Goal: Task Accomplishment & Management: Manage account settings

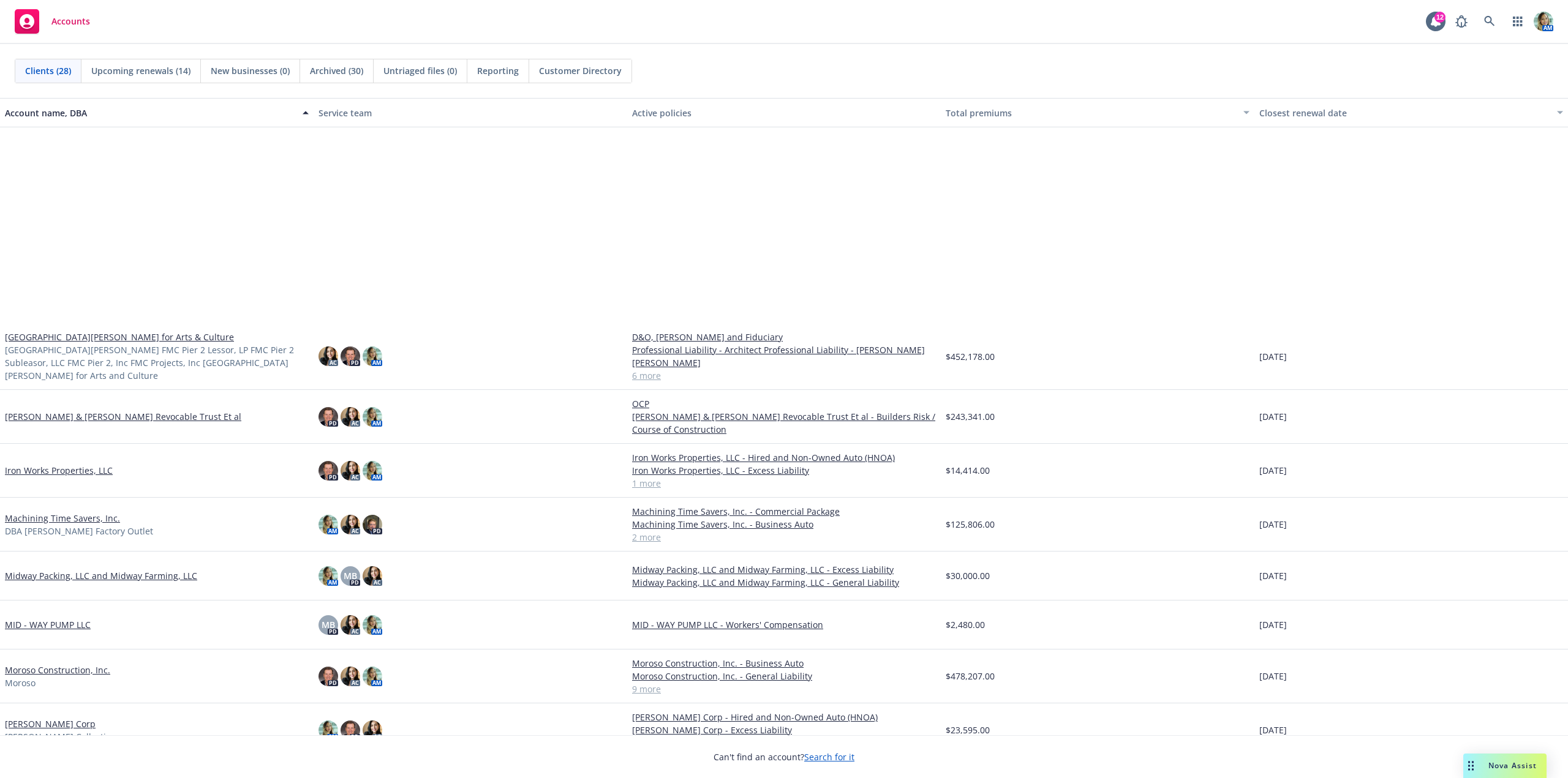
scroll to position [307, 0]
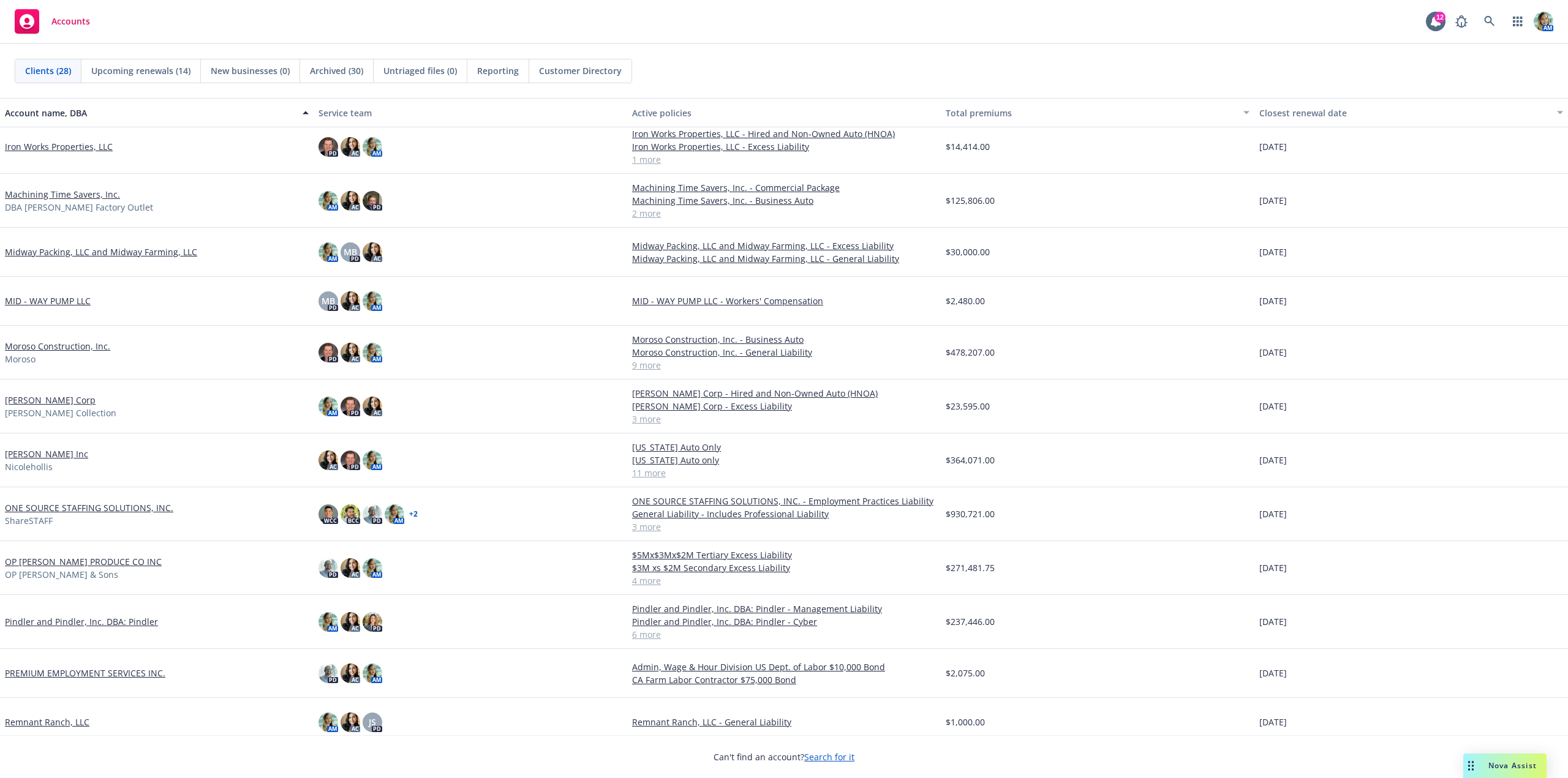
click at [59, 350] on link "Moroso Construction, Inc." at bounding box center [57, 346] width 105 height 13
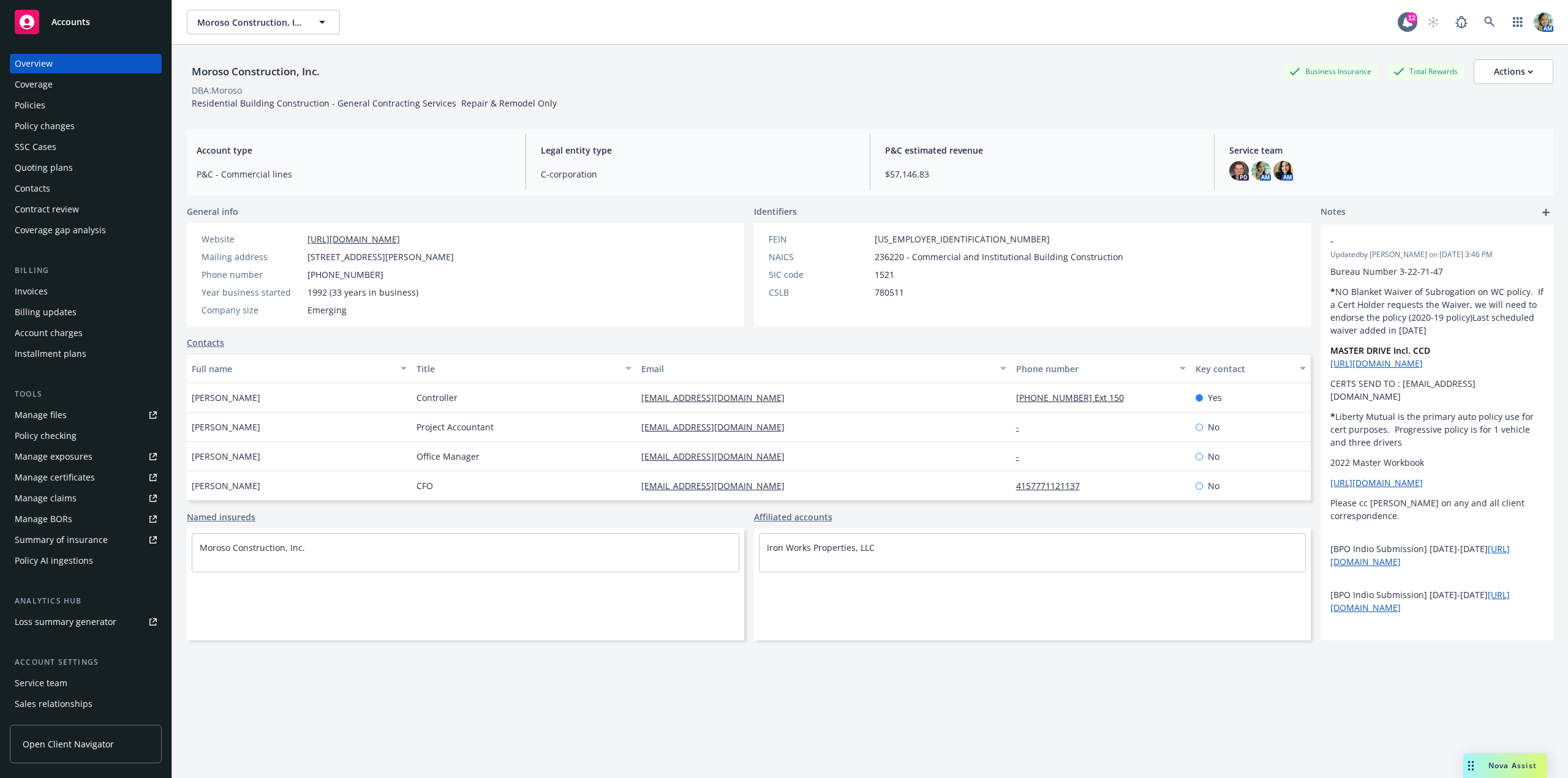
click at [32, 109] on div "Policies" at bounding box center [30, 105] width 30 height 20
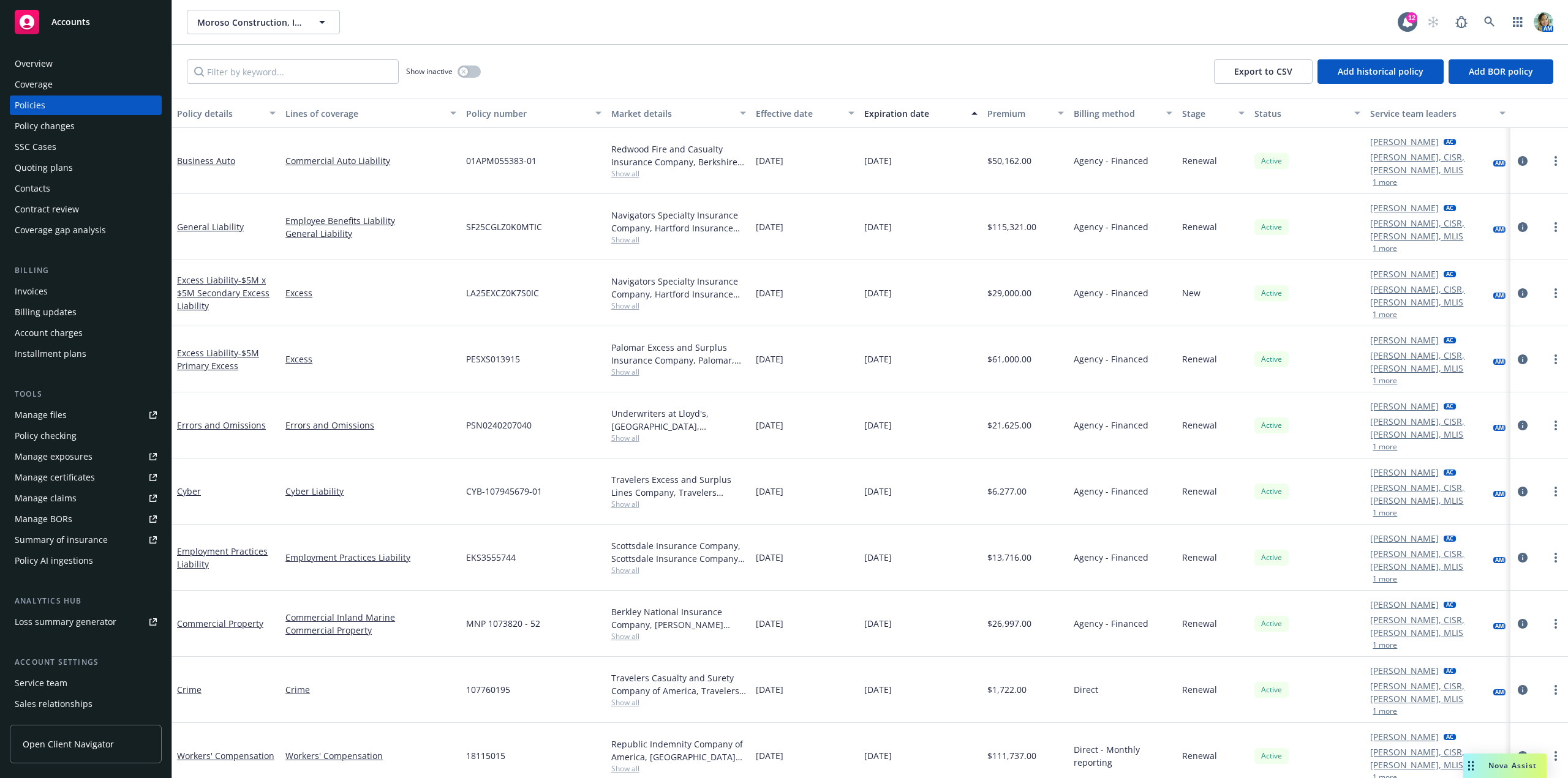
click at [40, 67] on div "Overview" at bounding box center [33, 64] width 38 height 20
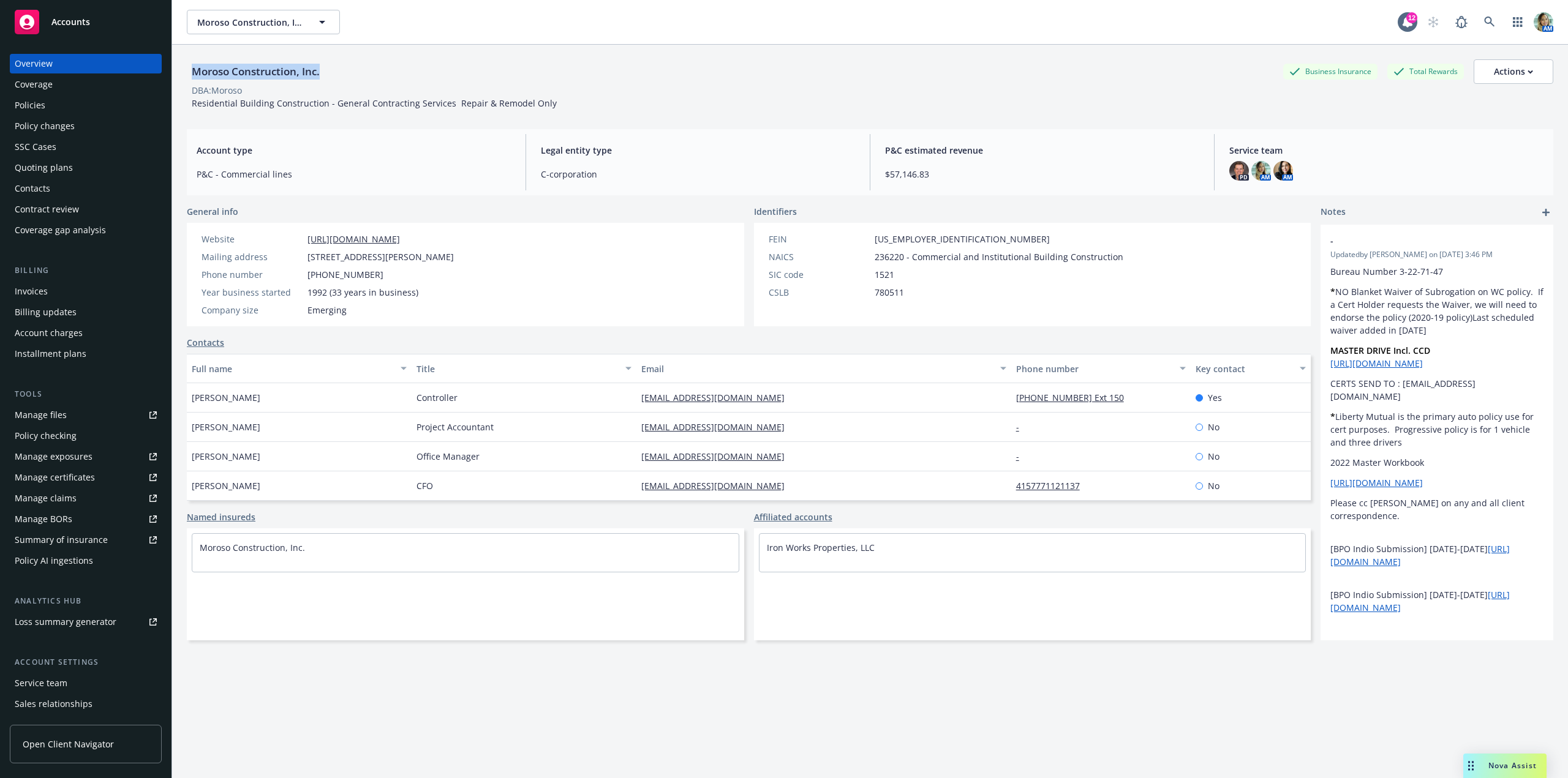
drag, startPoint x: 204, startPoint y: 70, endPoint x: 341, endPoint y: 71, distance: 137.0
click at [341, 71] on div "Moroso Construction, Inc. Business Insurance Total Rewards Actions" at bounding box center [870, 71] width 1367 height 24
copy div "Moroso Construction, Inc."
click at [86, 114] on div "Policies" at bounding box center [86, 105] width 142 height 20
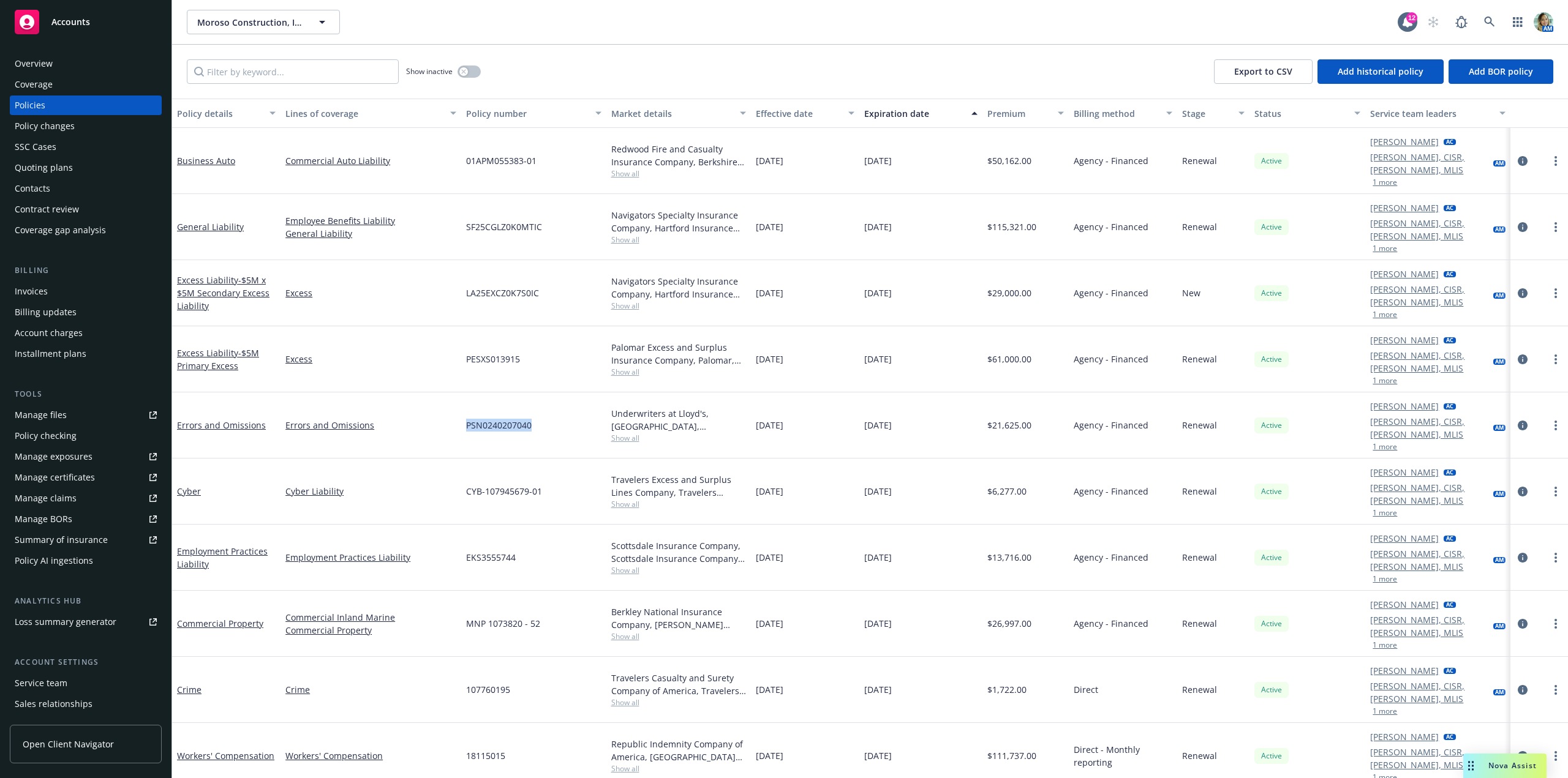
drag, startPoint x: 454, startPoint y: 369, endPoint x: 545, endPoint y: 377, distance: 91.4
click at [545, 393] on div "Errors and Omissions Errors and Omissions PSN0240207040 Underwriters at Lloyd's…" at bounding box center [870, 425] width 1396 height 66
copy div "PSN0240207040"
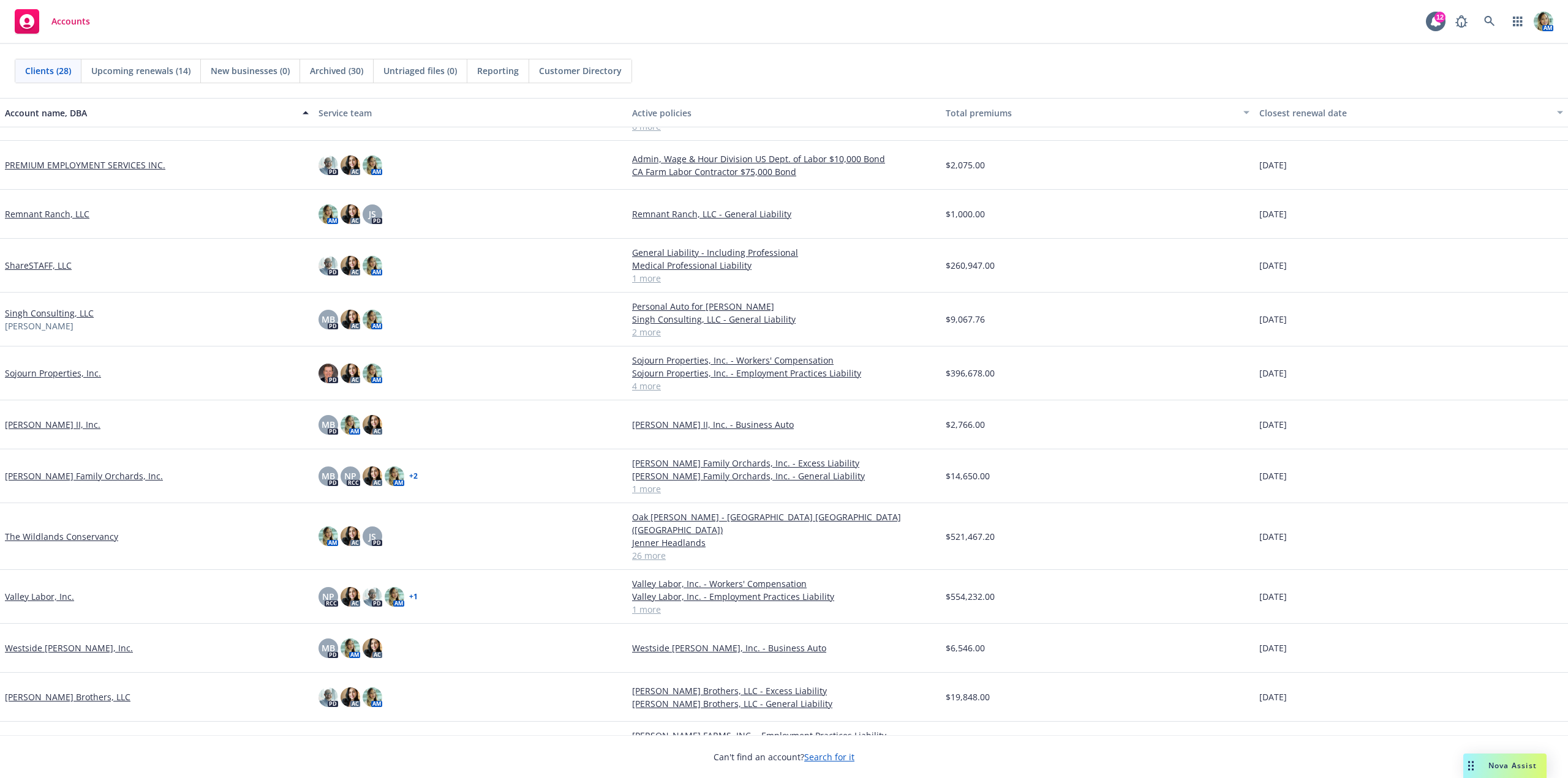
scroll to position [803, 0]
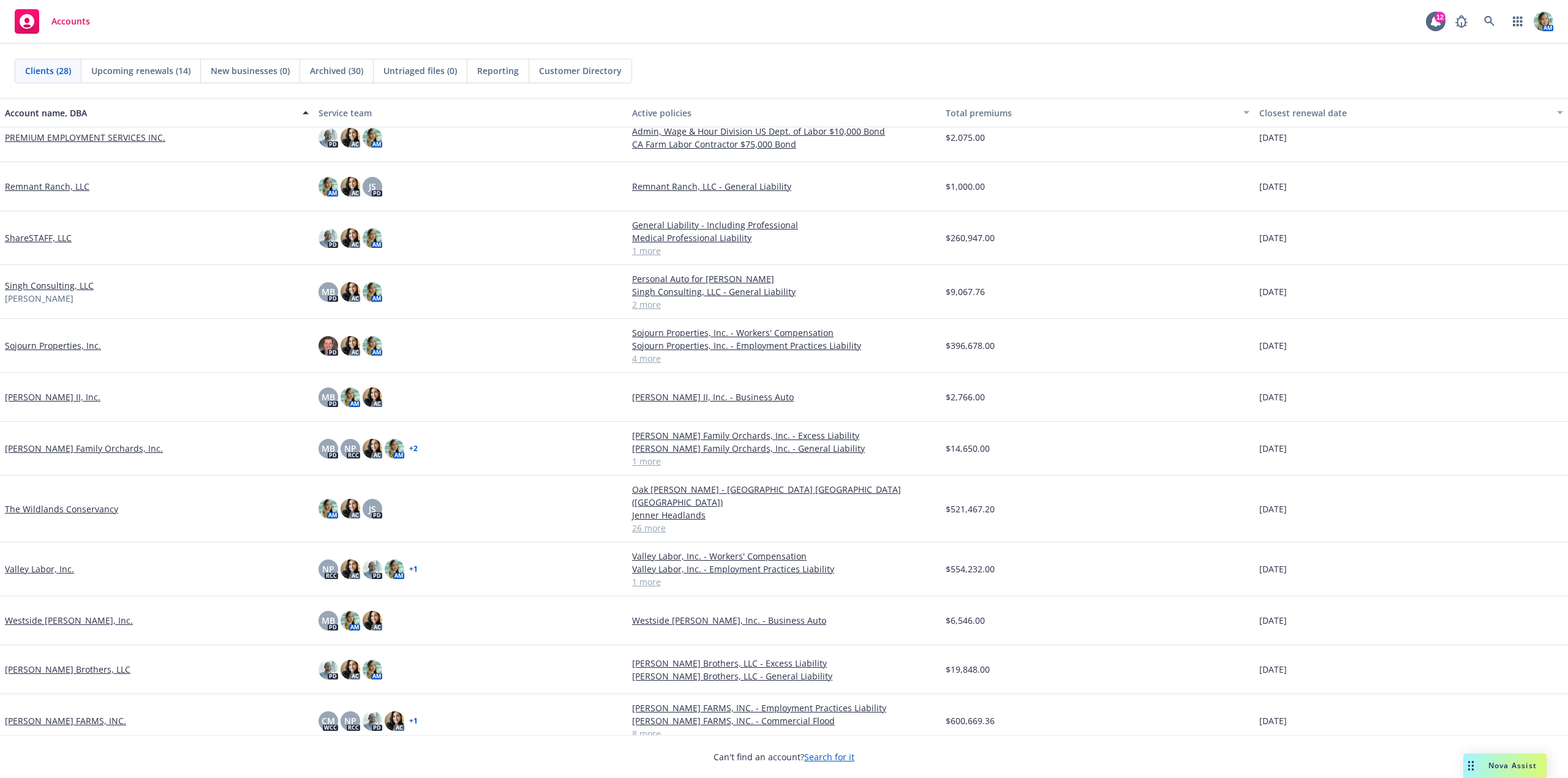
click at [98, 663] on link "[PERSON_NAME] Brothers, LLC" at bounding box center [67, 669] width 126 height 13
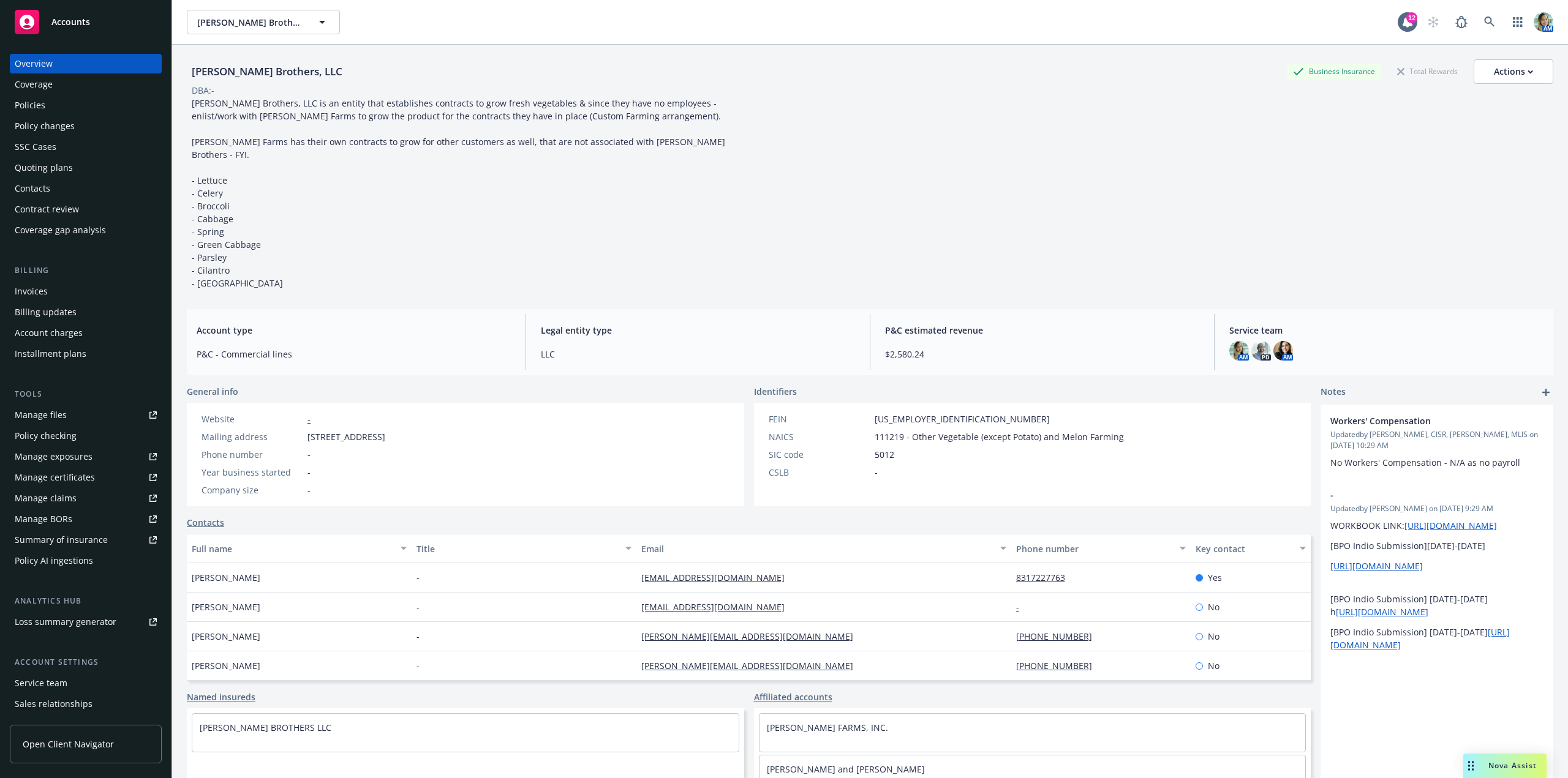
click at [64, 104] on div "Policies" at bounding box center [86, 105] width 142 height 20
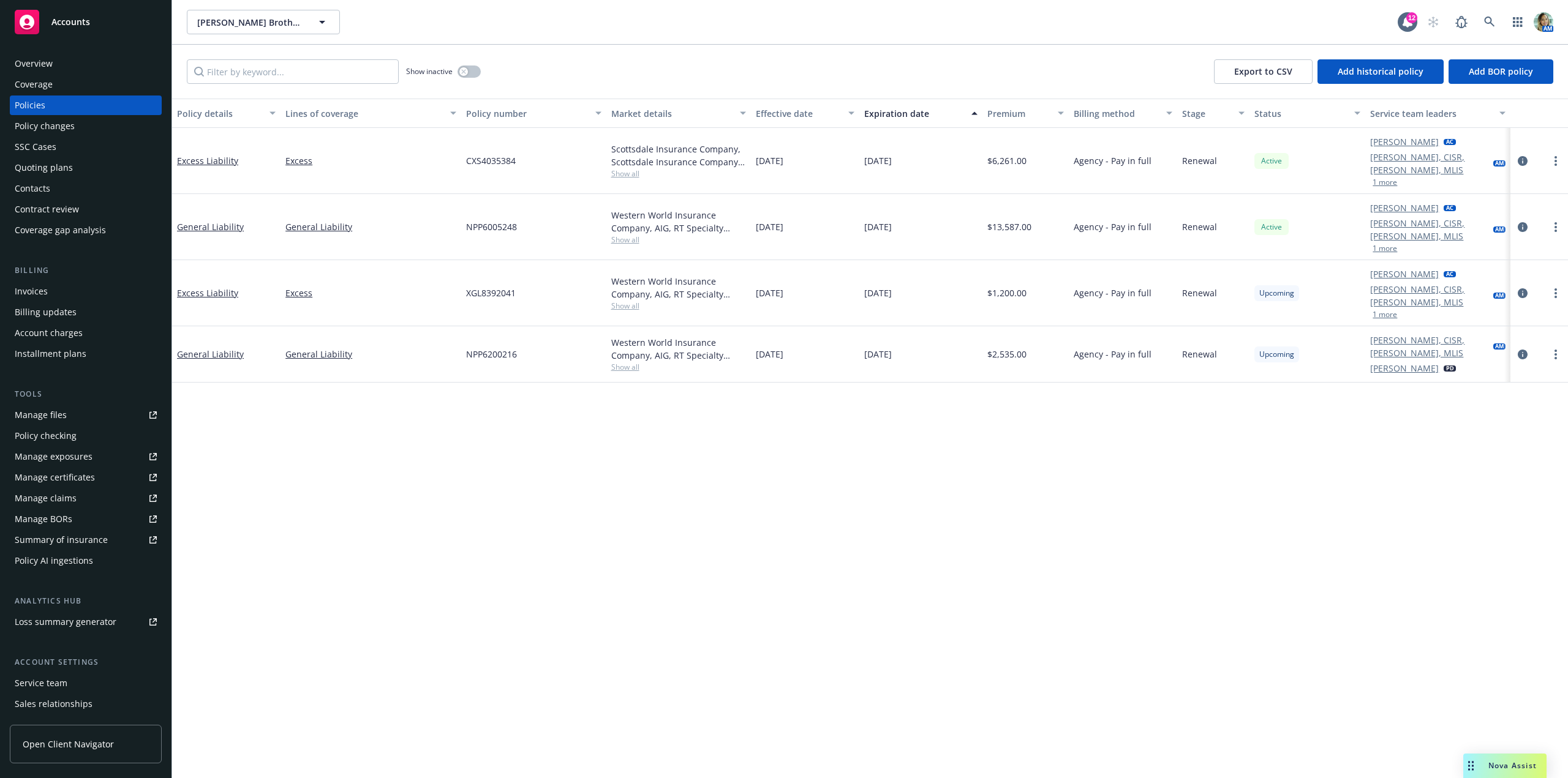
click at [229, 326] on div "General Liability" at bounding box center [226, 354] width 108 height 56
click at [229, 348] on link "General Liability" at bounding box center [210, 353] width 67 height 11
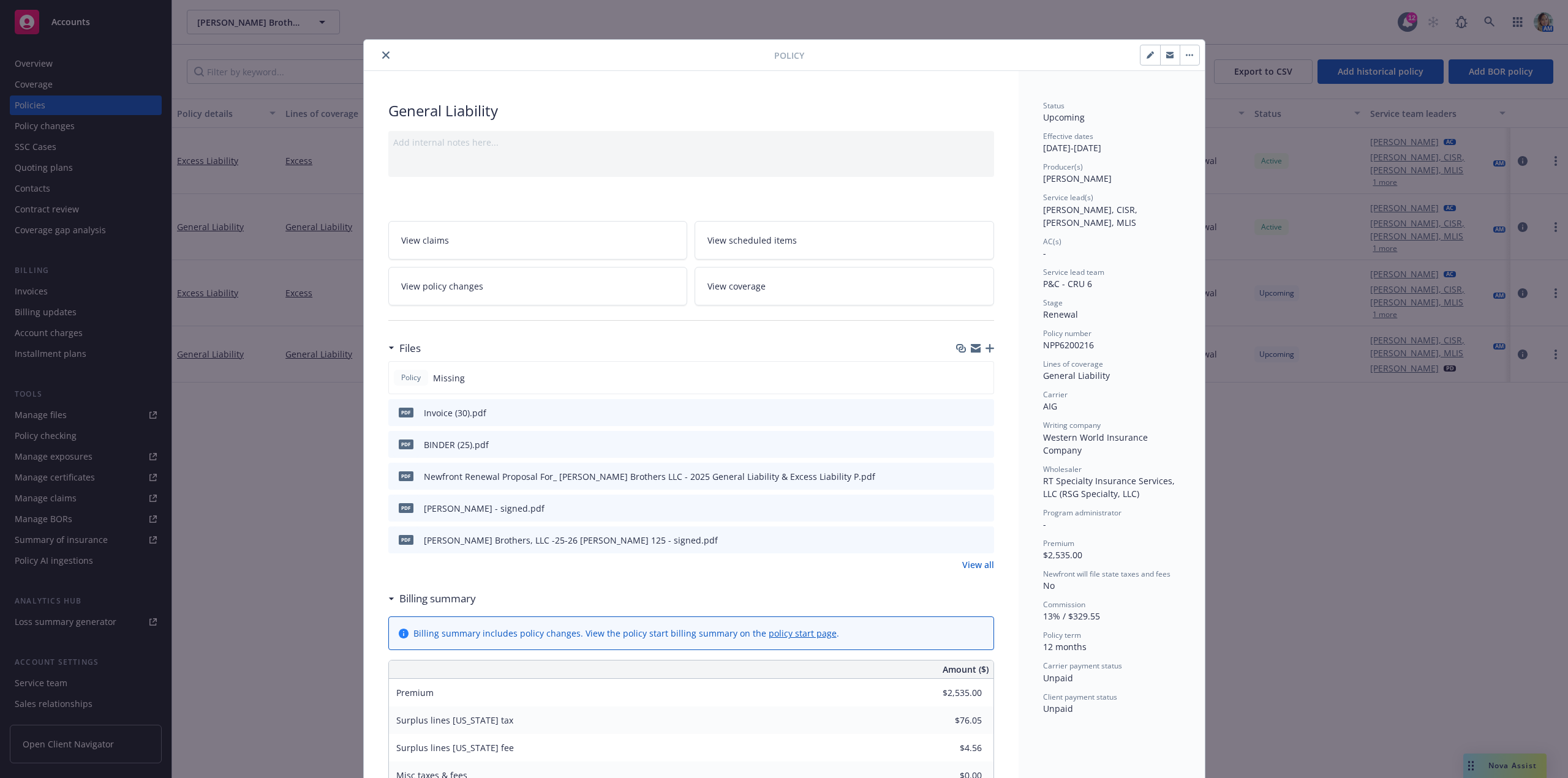
click at [986, 350] on icon "button" at bounding box center [990, 348] width 8 height 8
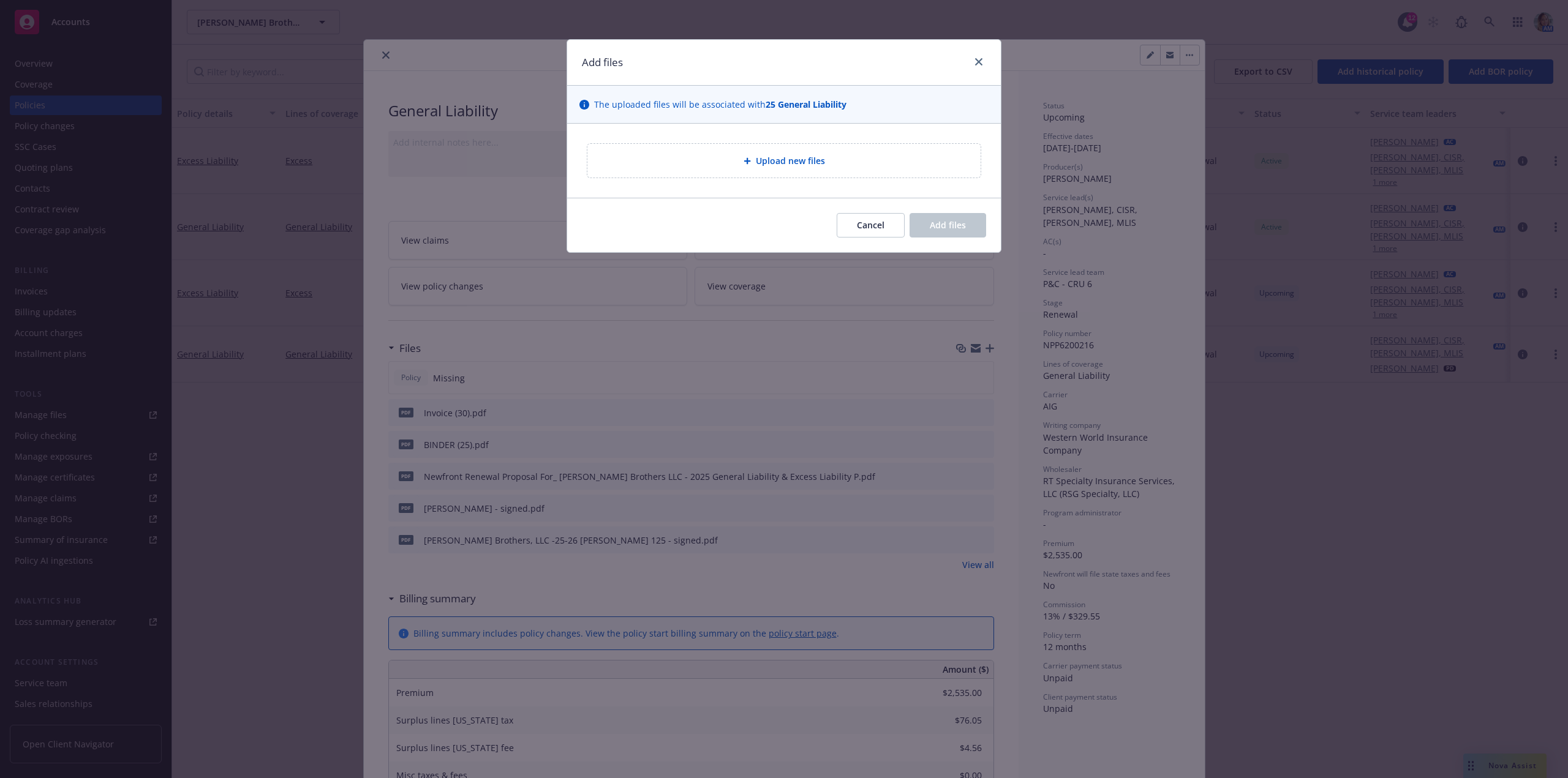
click at [766, 166] on span "Upload new files" at bounding box center [790, 160] width 69 height 13
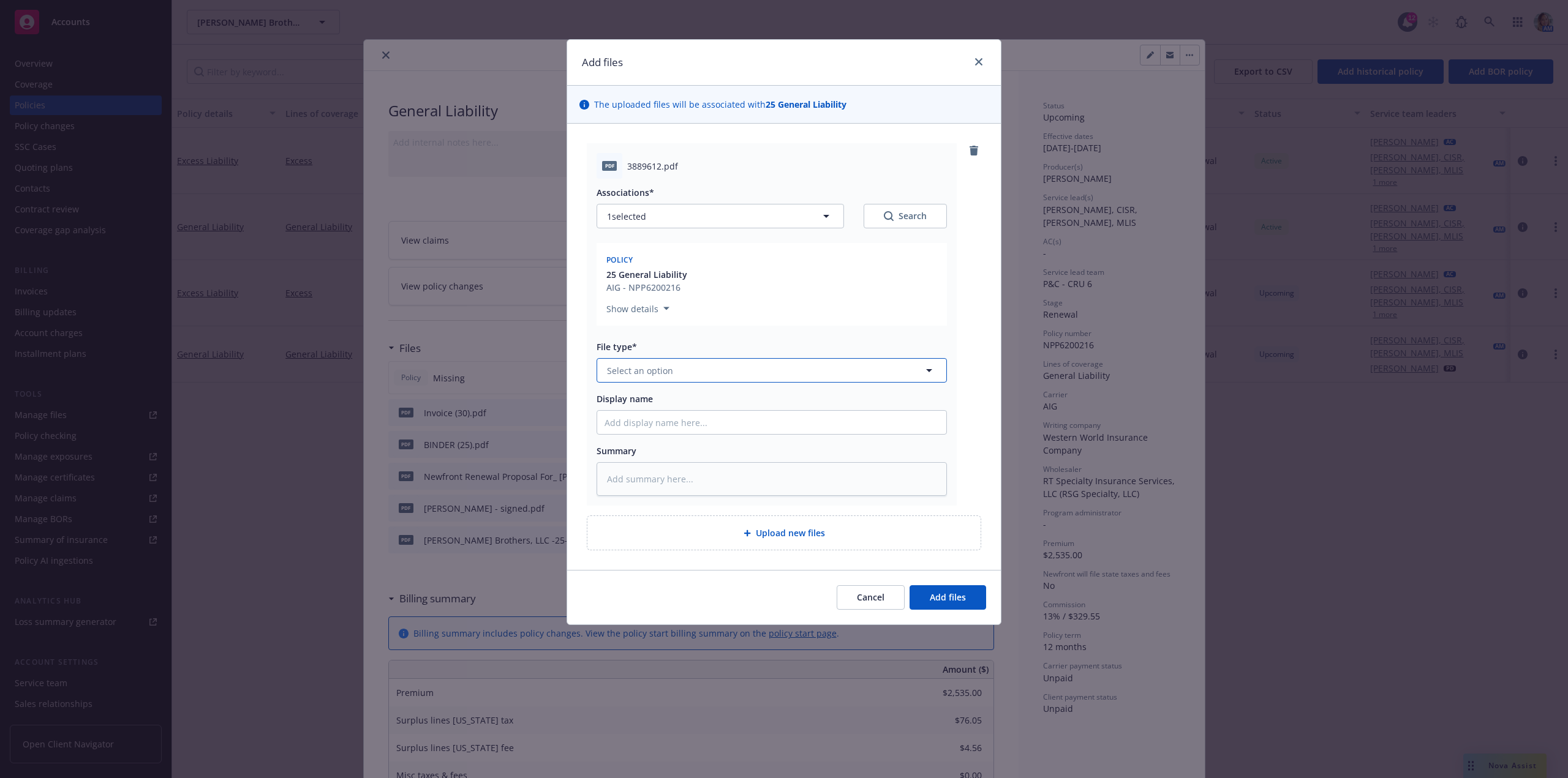
click at [634, 366] on span "Select an option" at bounding box center [640, 370] width 66 height 13
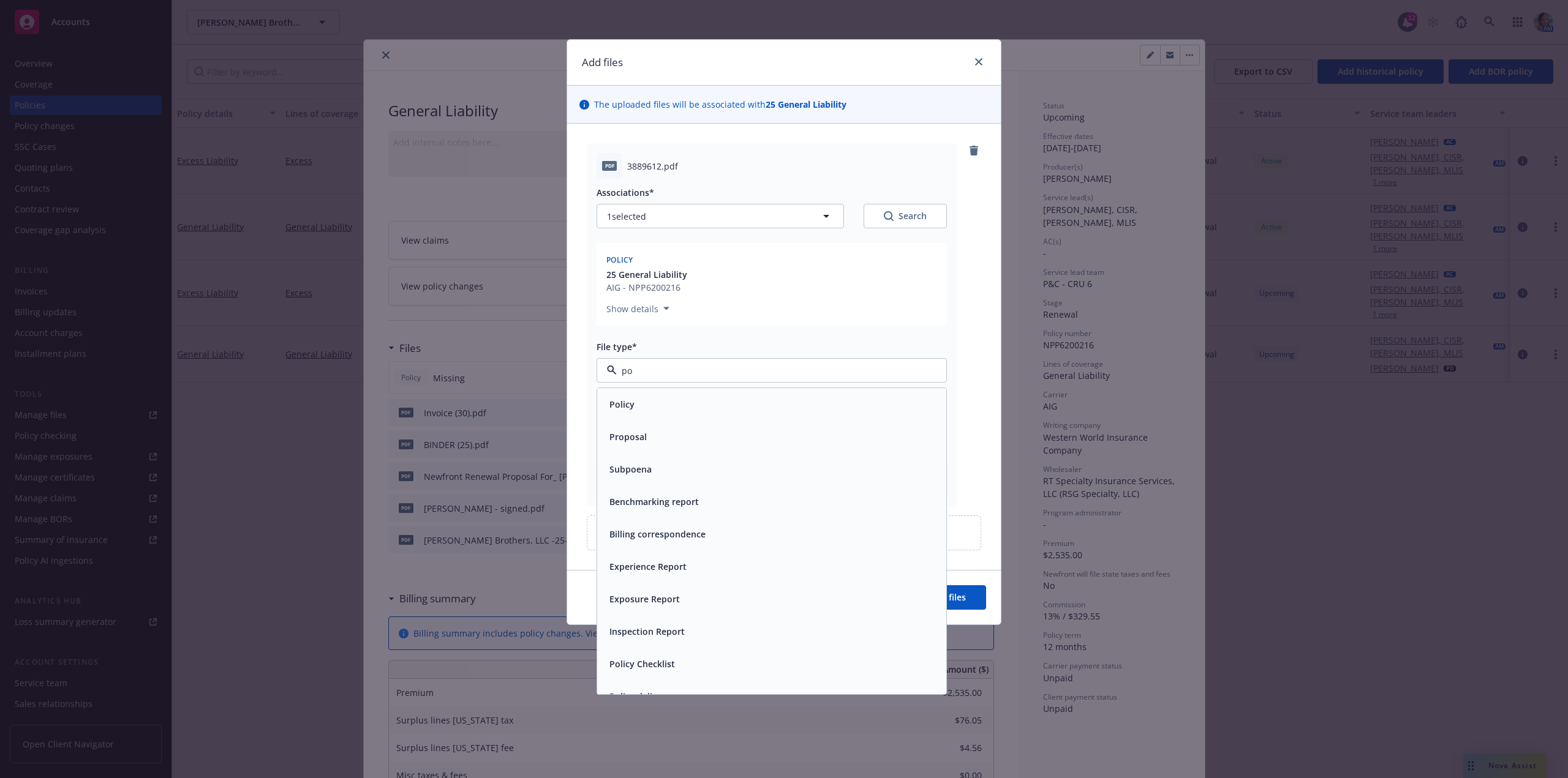
type input "pol"
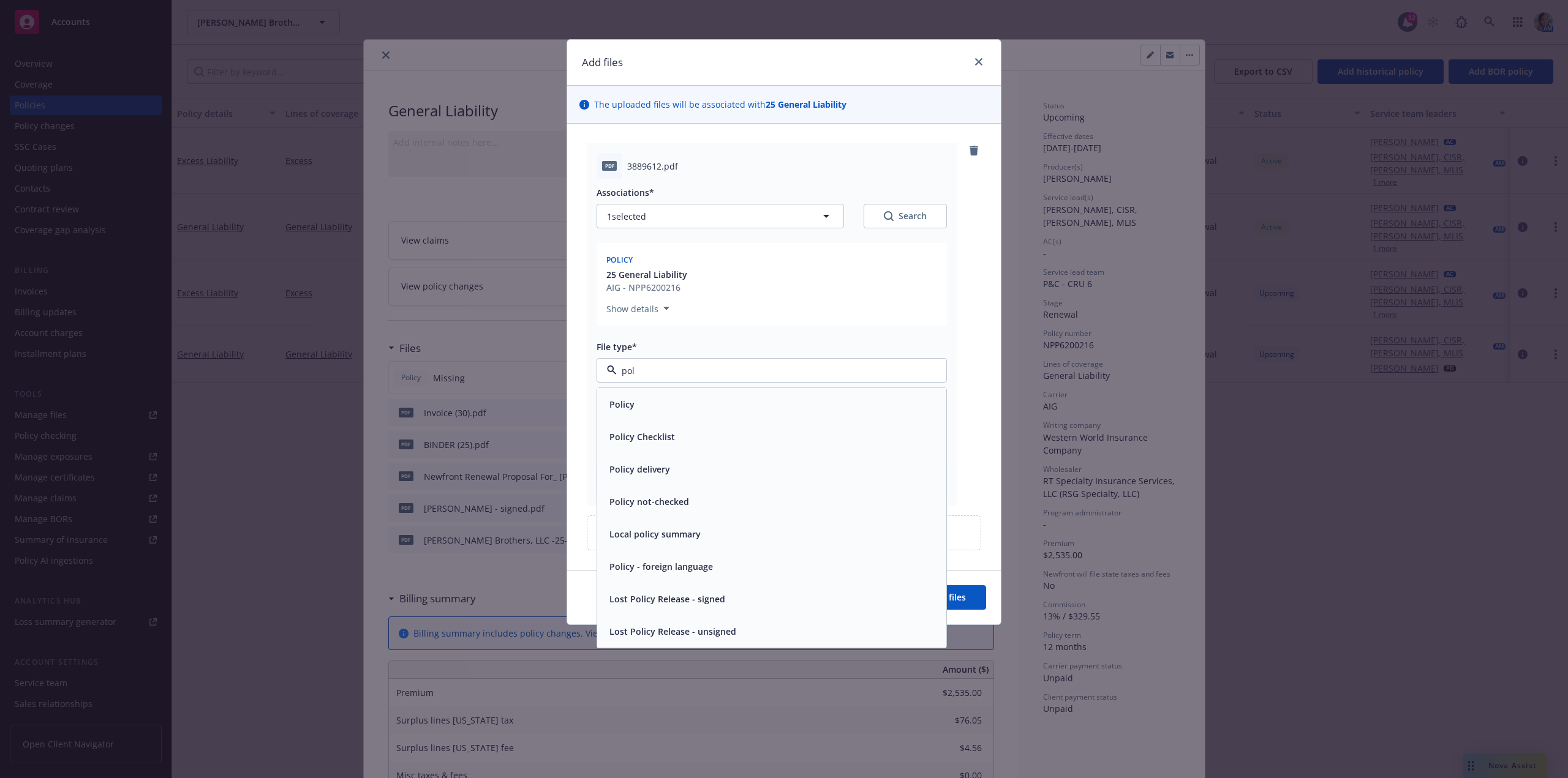
click at [622, 411] on span "Policy" at bounding box center [622, 404] width 25 height 13
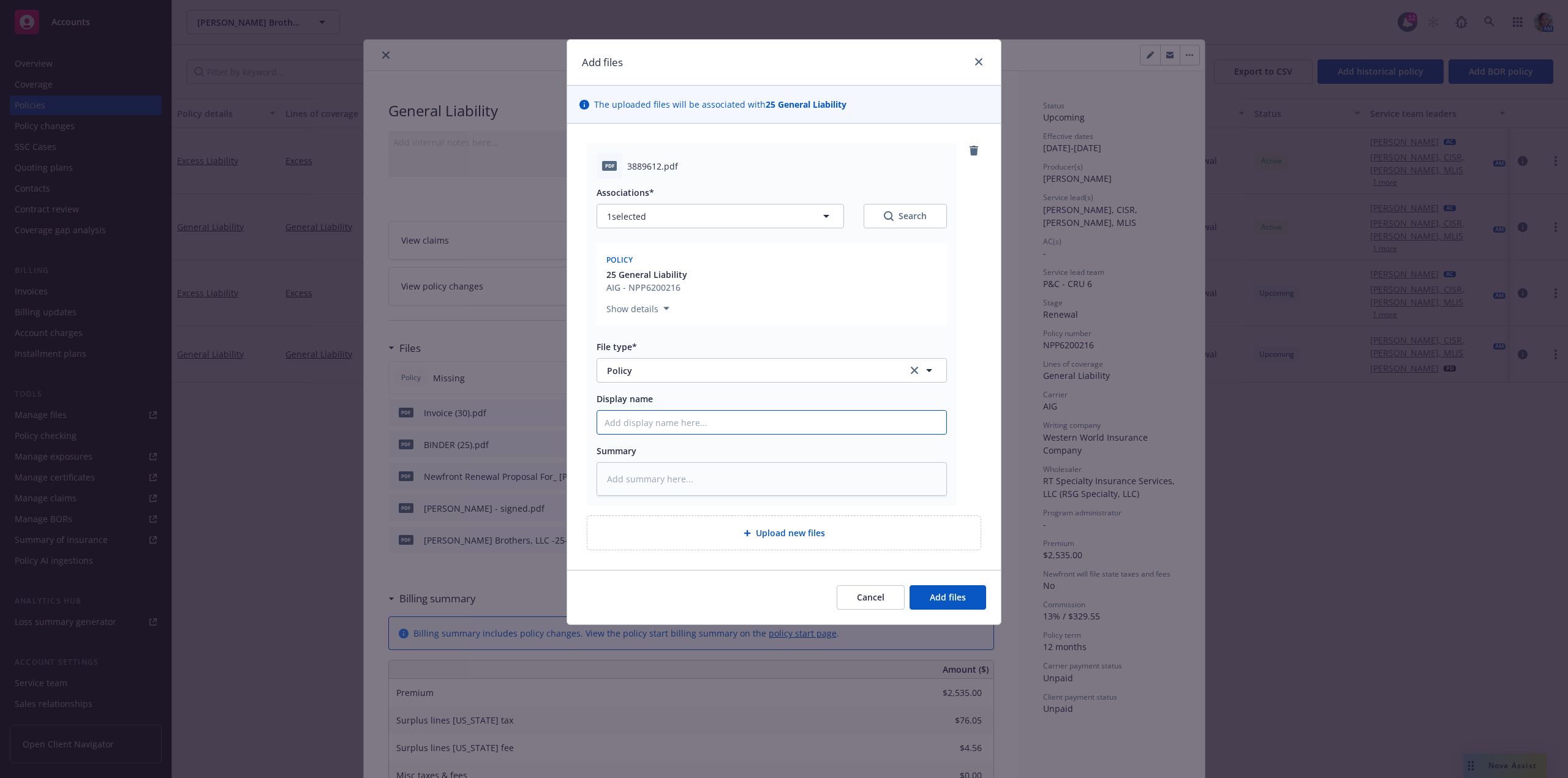
click at [646, 422] on input "Display name" at bounding box center [772, 422] width 349 height 23
type textarea "x"
type input "2"
type textarea "x"
type input "20"
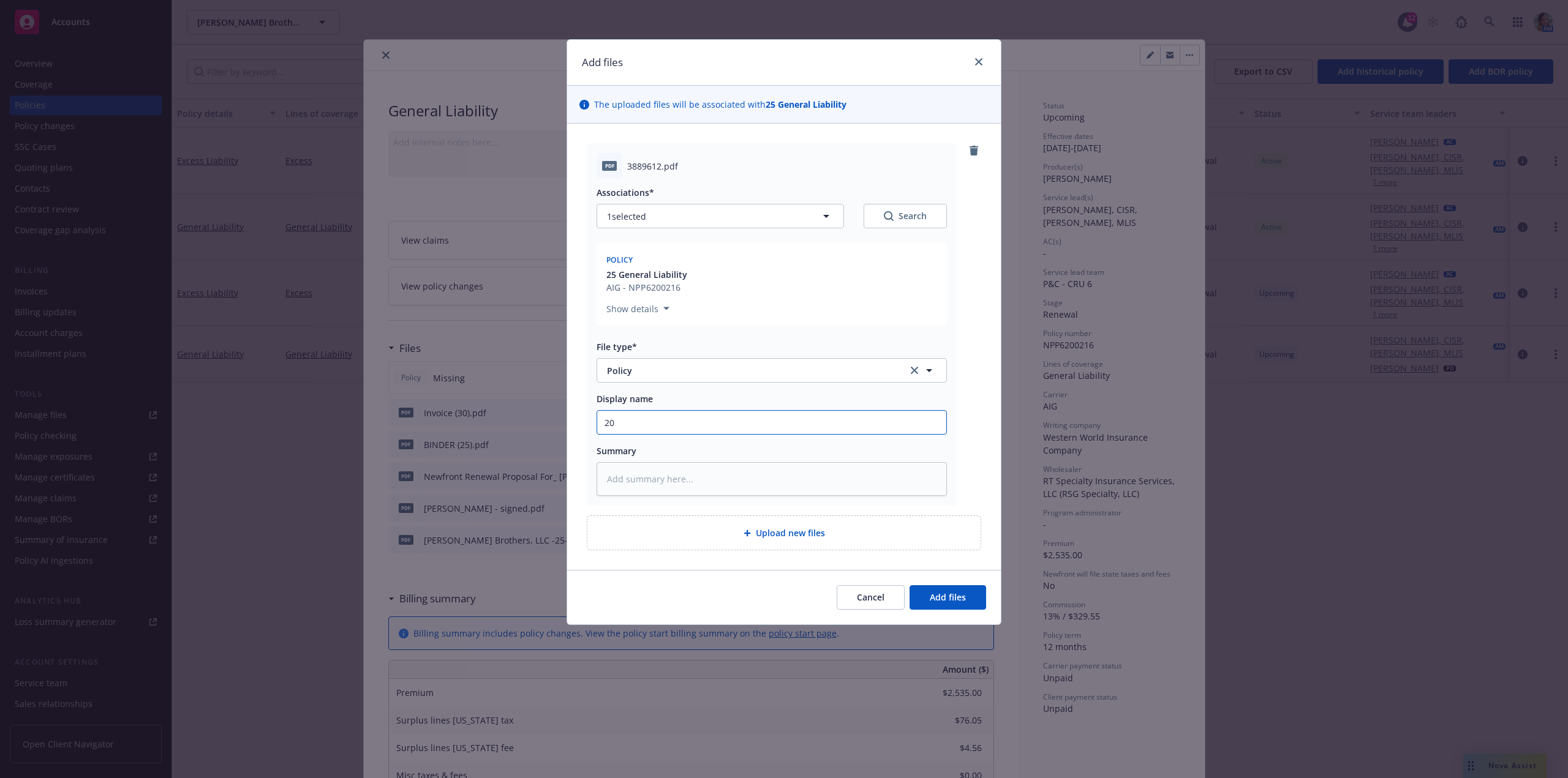
type textarea "x"
type input "202"
type textarea "x"
type input "2025"
type textarea "x"
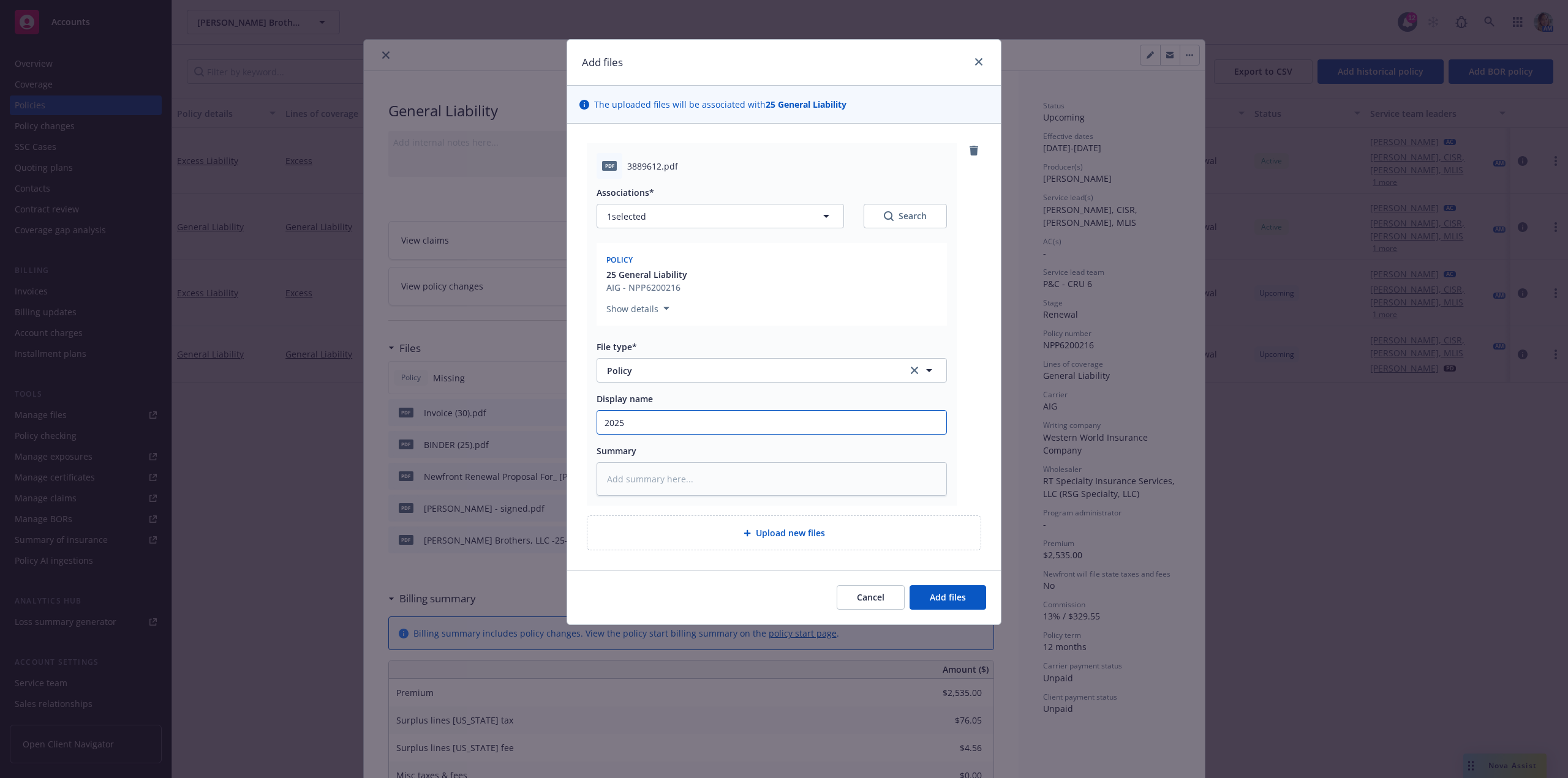
type input "2025"
type textarea "x"
type input "2025 G"
type textarea "x"
type input "2025 Ge"
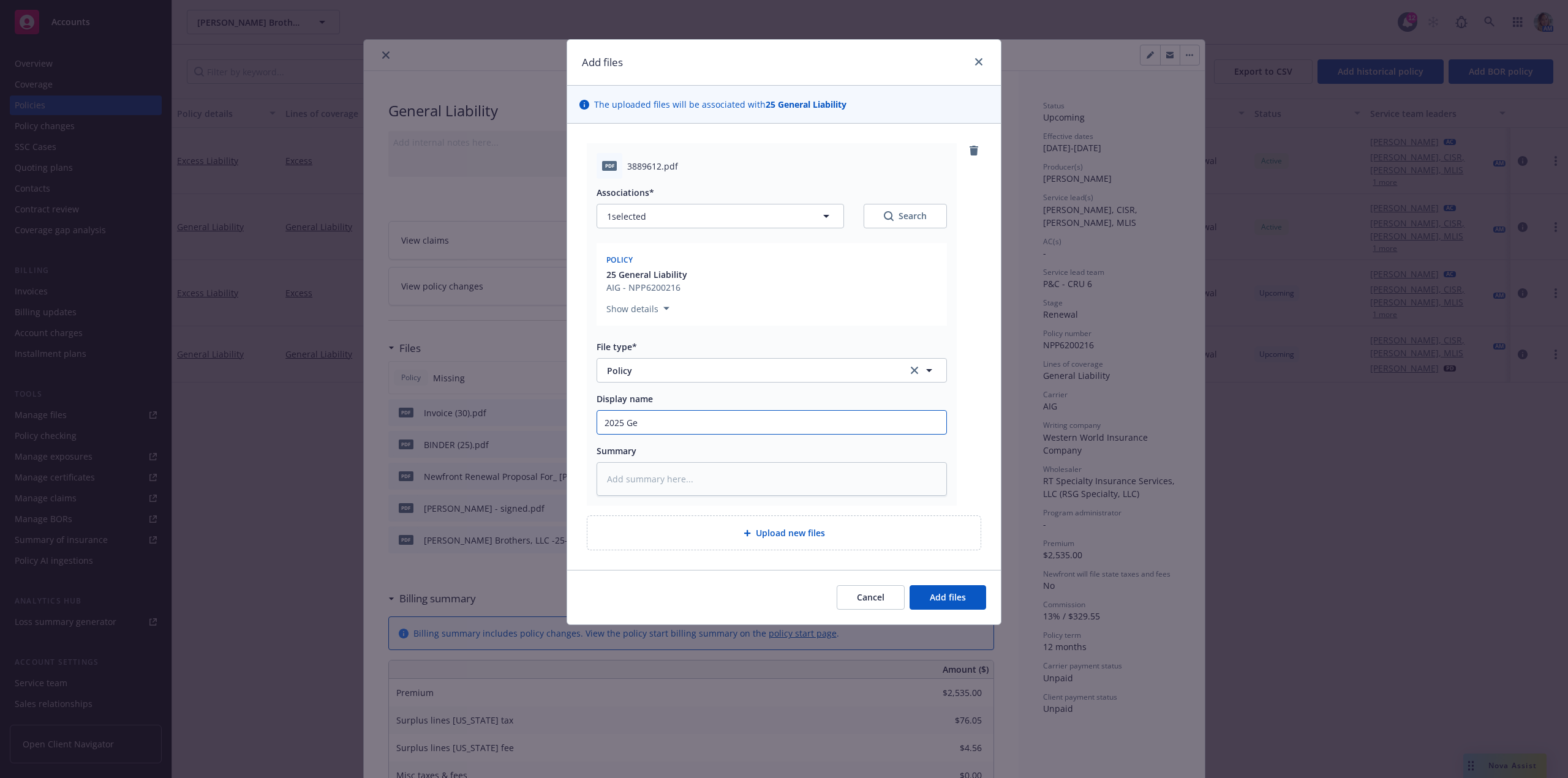
type textarea "x"
type input "2025 Gen"
type textarea "x"
type input "2025 Gener"
type textarea "x"
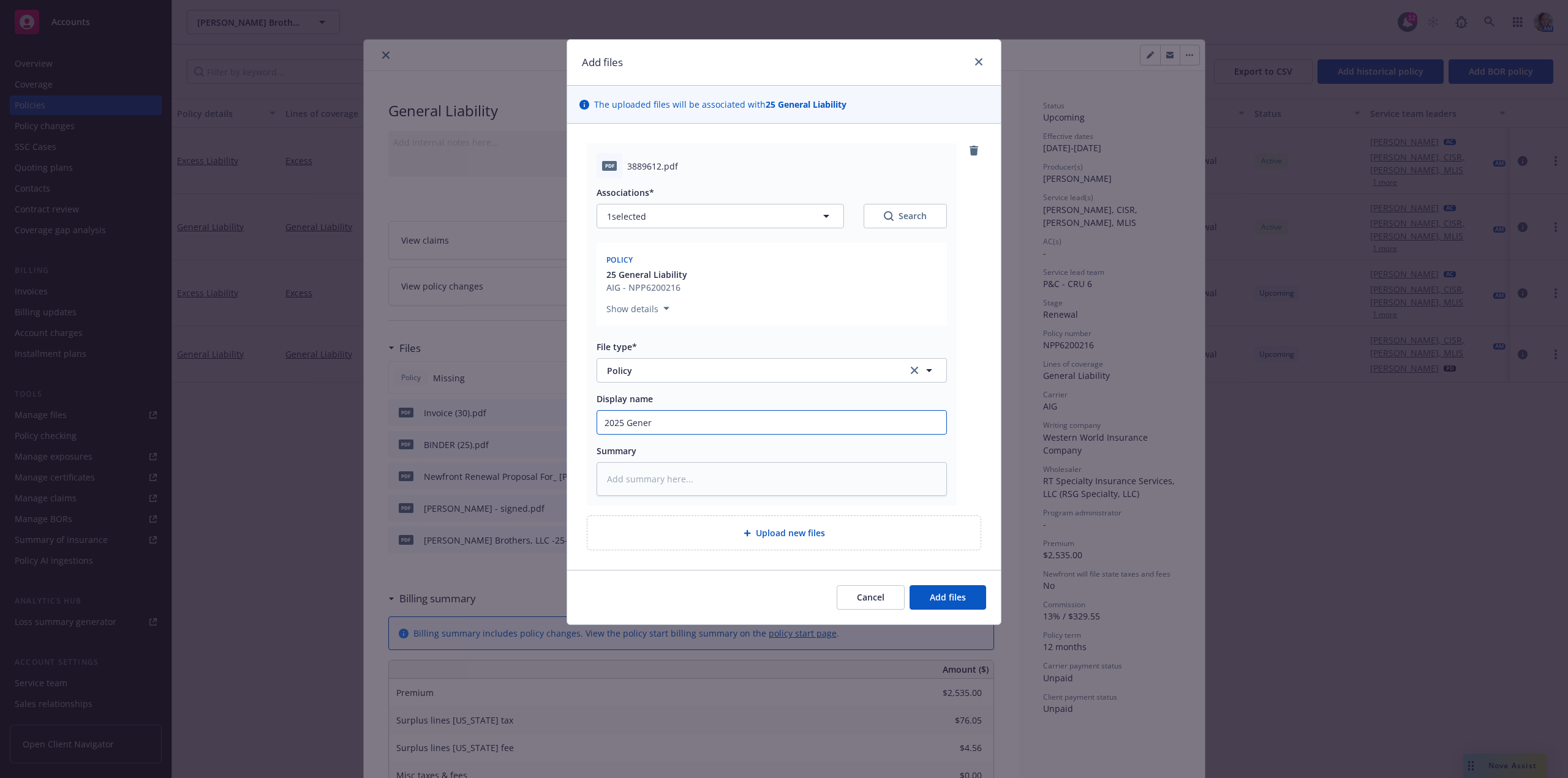
type input "2025 Genera"
type textarea "x"
type input "2025 General"
type textarea "x"
type input "2025 Generall"
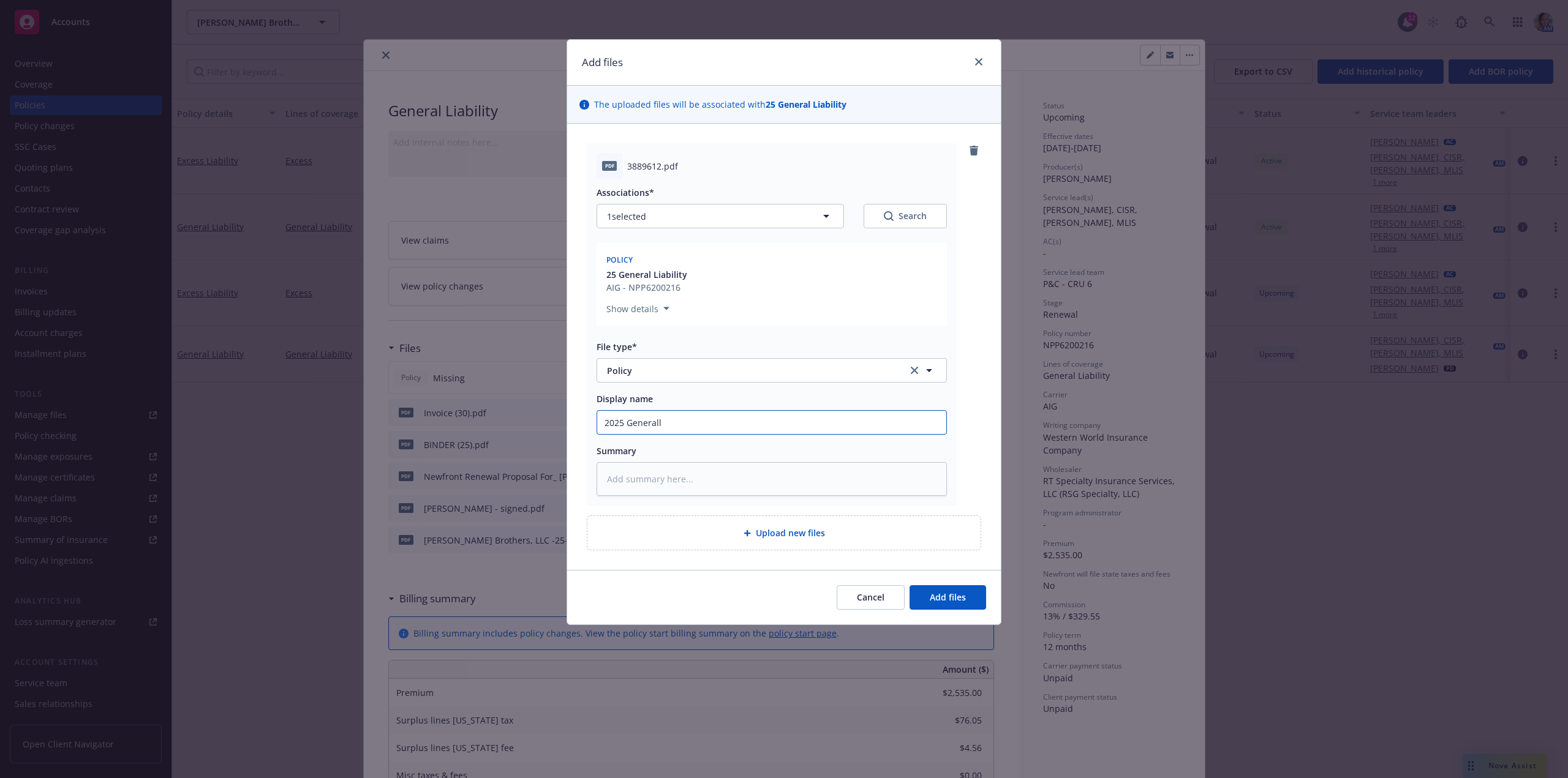
type textarea "x"
type input "2025 Generall [PERSON_NAME]"
type textarea "x"
type input "2025 Generall L"
type textarea "x"
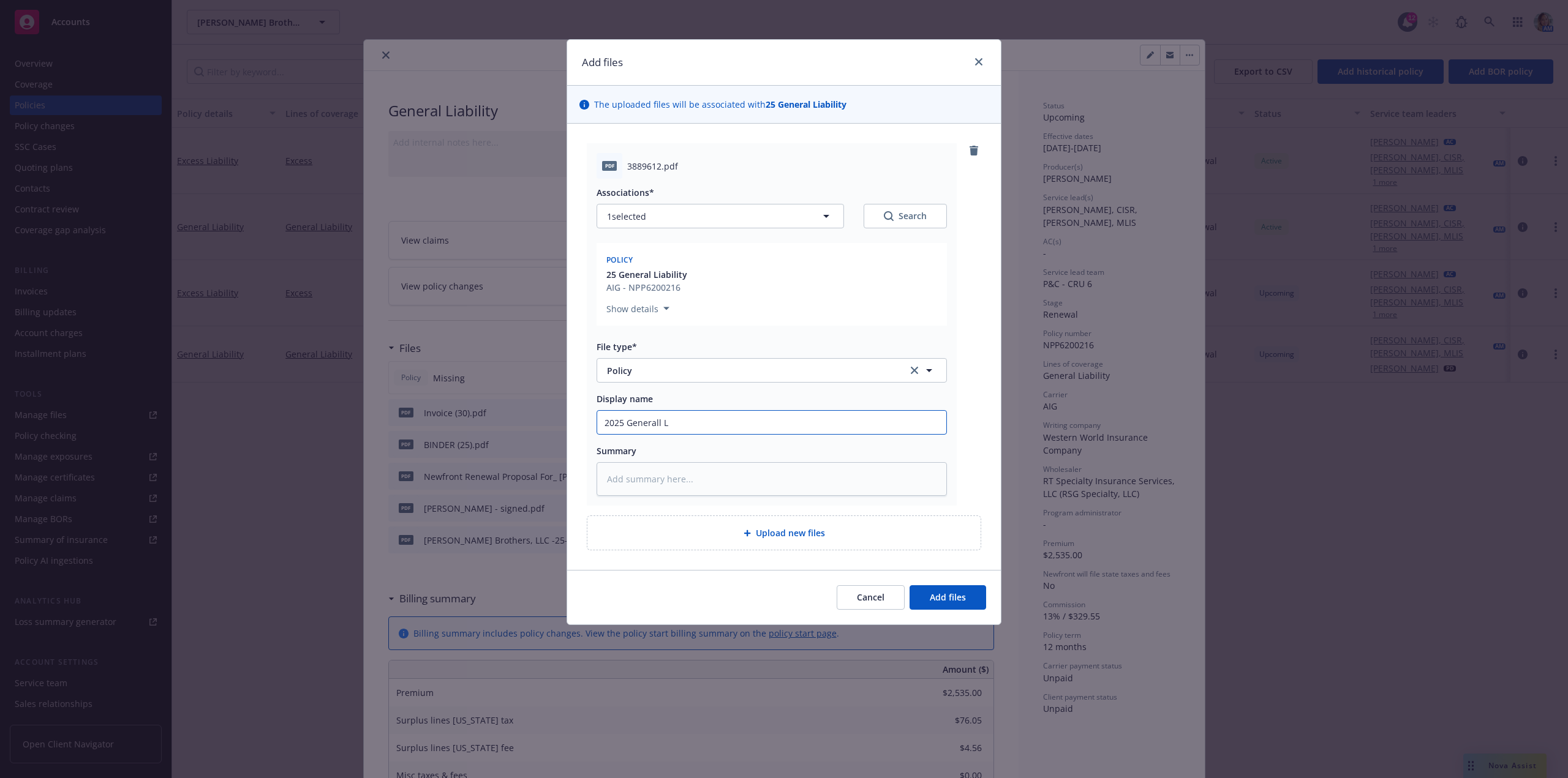
type input "2025 Generall"
type textarea "x"
type input "2025 Generall"
type textarea "x"
type input "2025 General"
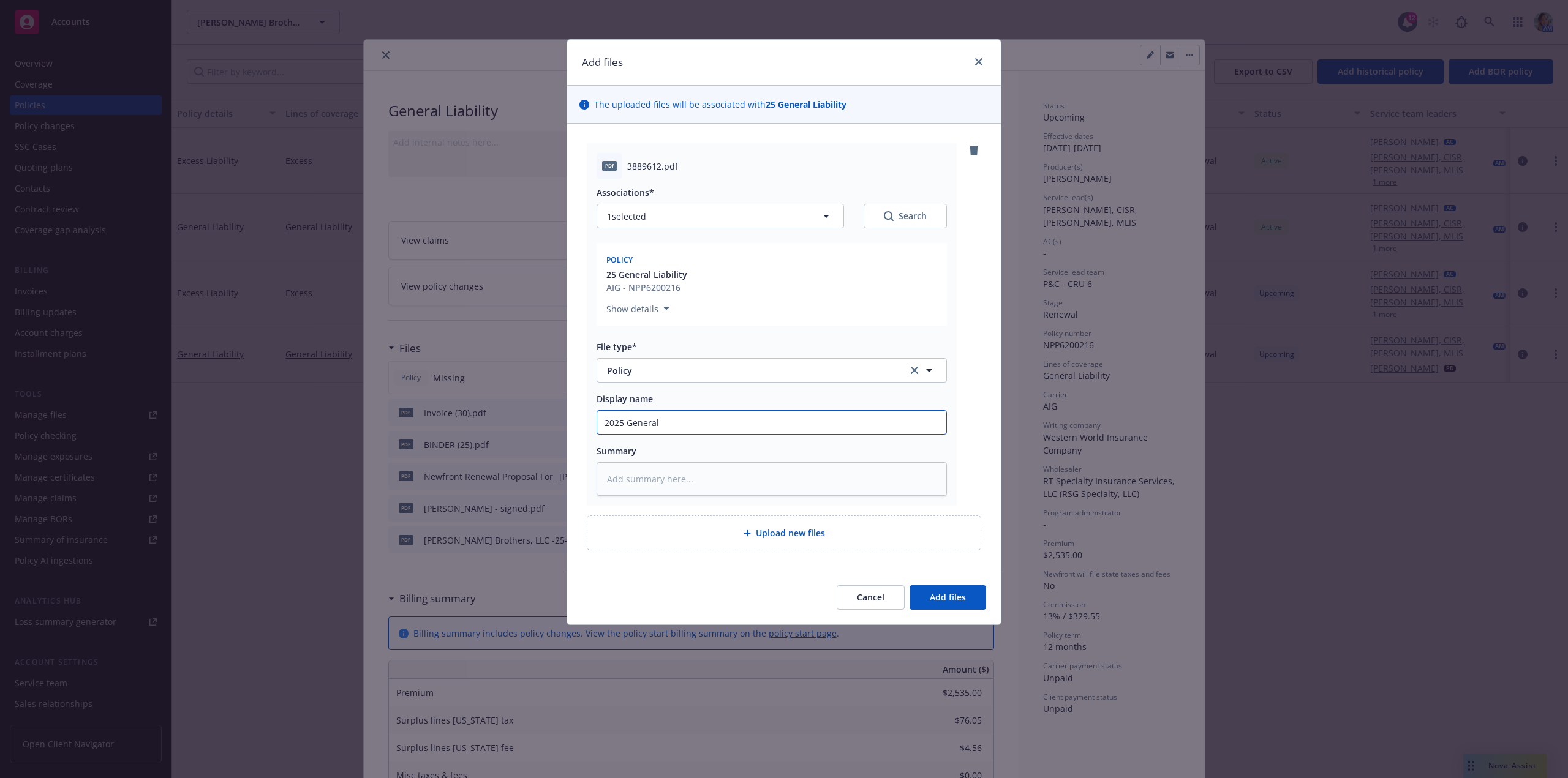
type textarea "x"
type input "2025 General"
type textarea "x"
type input "2025 General L"
type textarea "x"
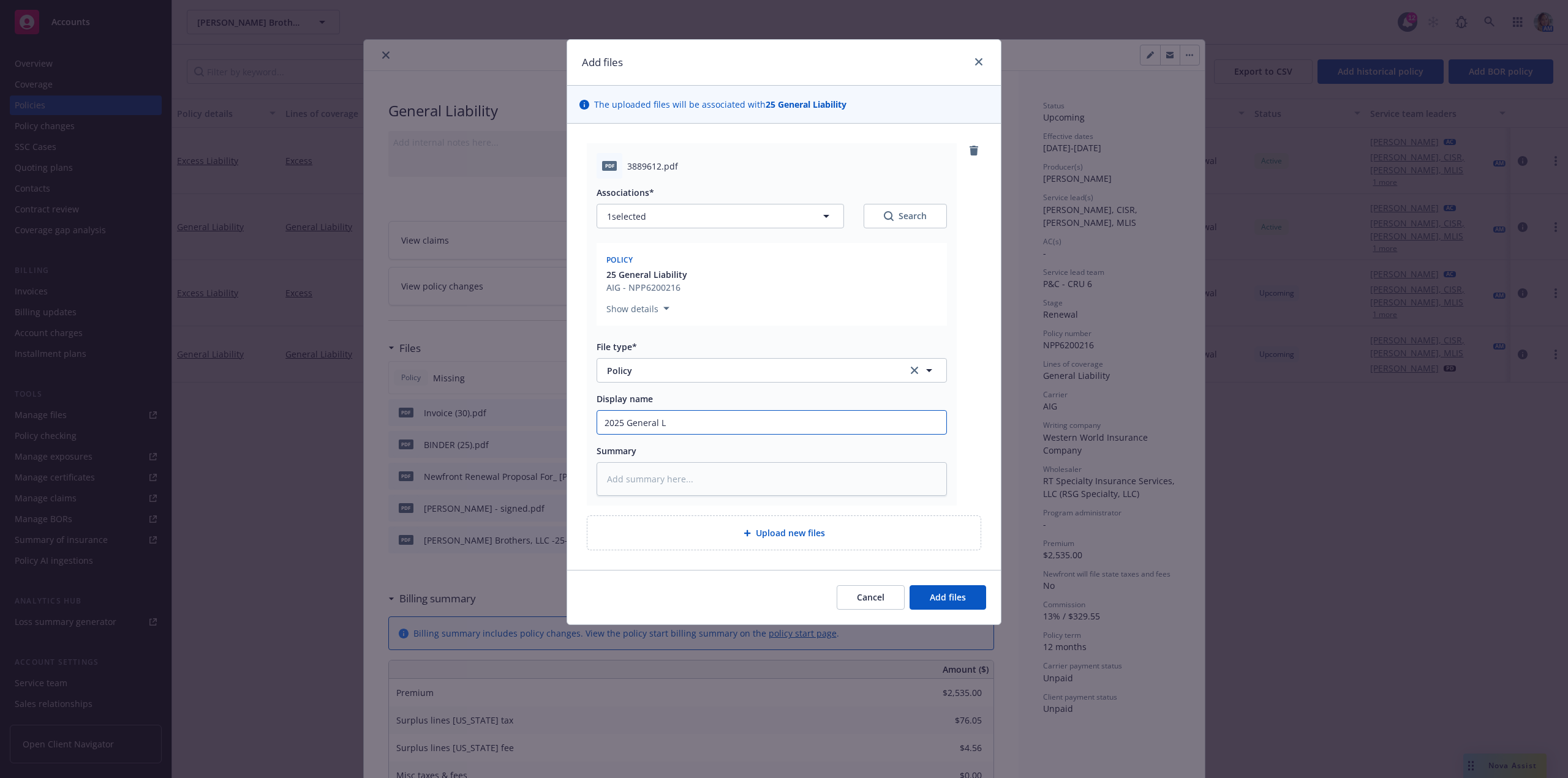
type input "2025 General [PERSON_NAME]"
type textarea "x"
type input "2025 General Liab"
type textarea "x"
type input "2025 General [PERSON_NAME]"
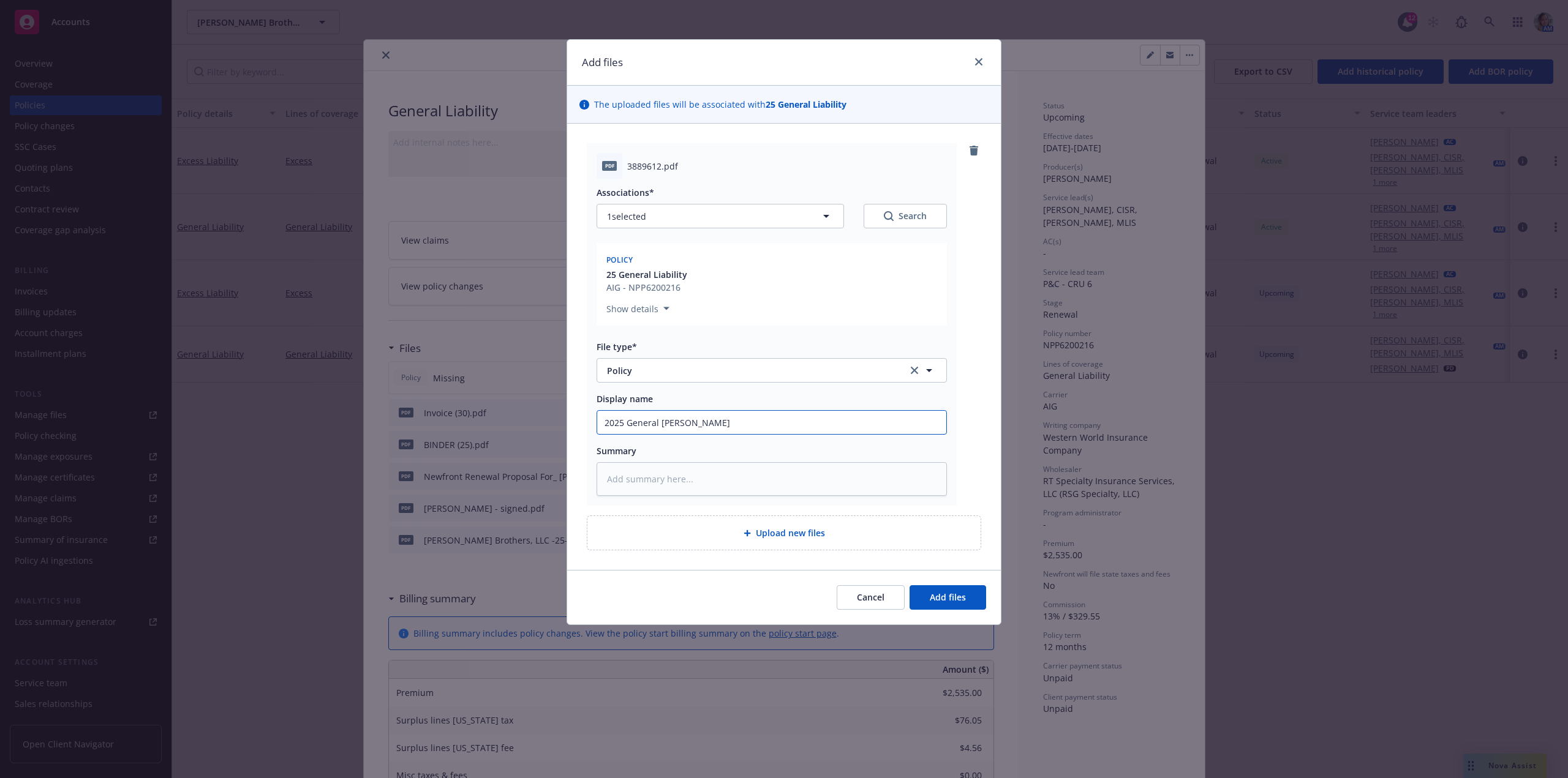
type textarea "x"
type input "2025 General Liabil"
type textarea "x"
type input "2025 General [PERSON_NAME]"
type textarea "x"
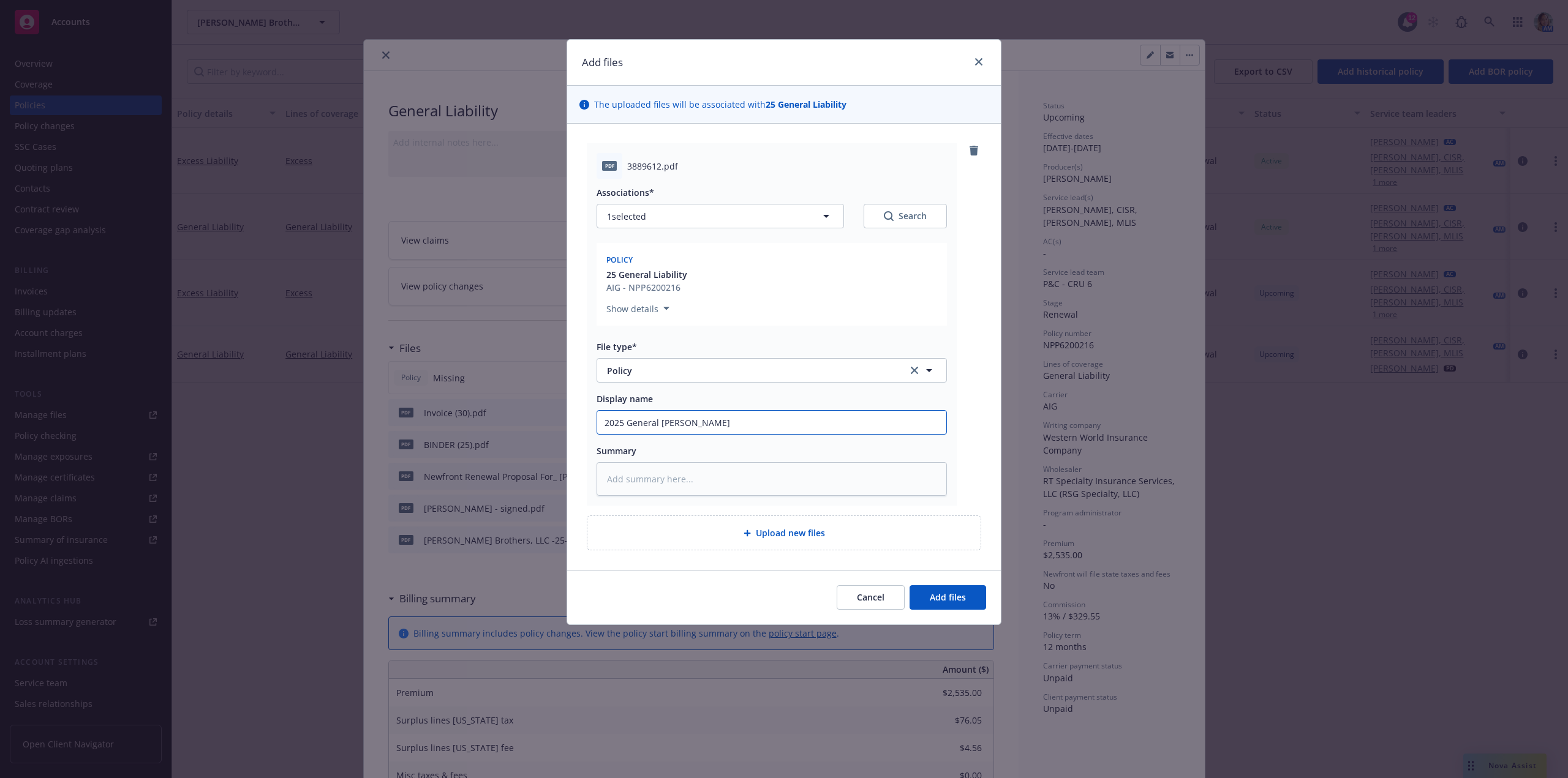
type input "2025 General Liabilit"
type textarea "x"
type input "2025 General Liabilit"
type textarea "x"
type input "2025 General Liabilit"
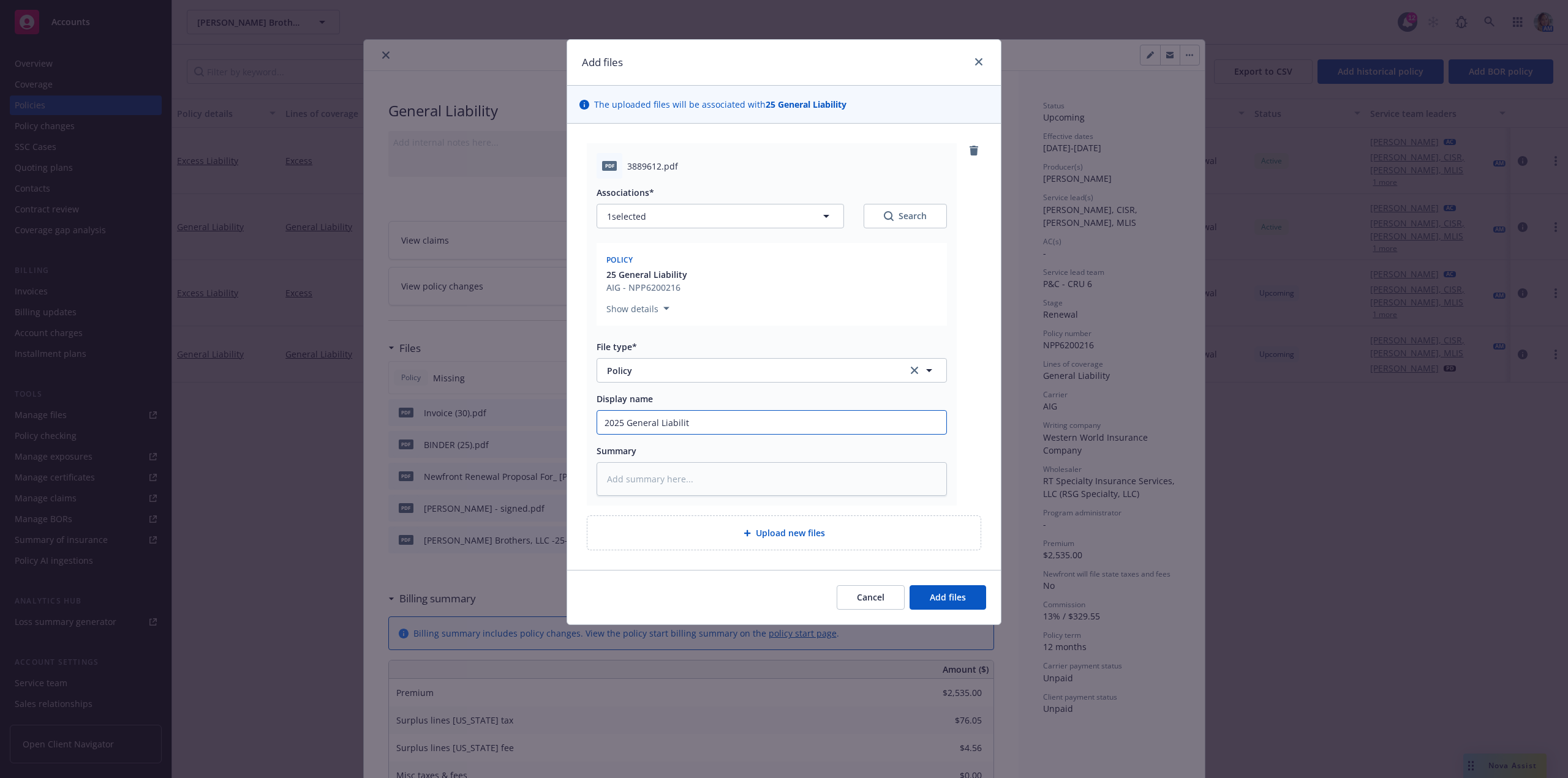
type textarea "x"
type input "2025 General Liability"
type textarea "x"
type input "2025 General Liability"
type textarea "x"
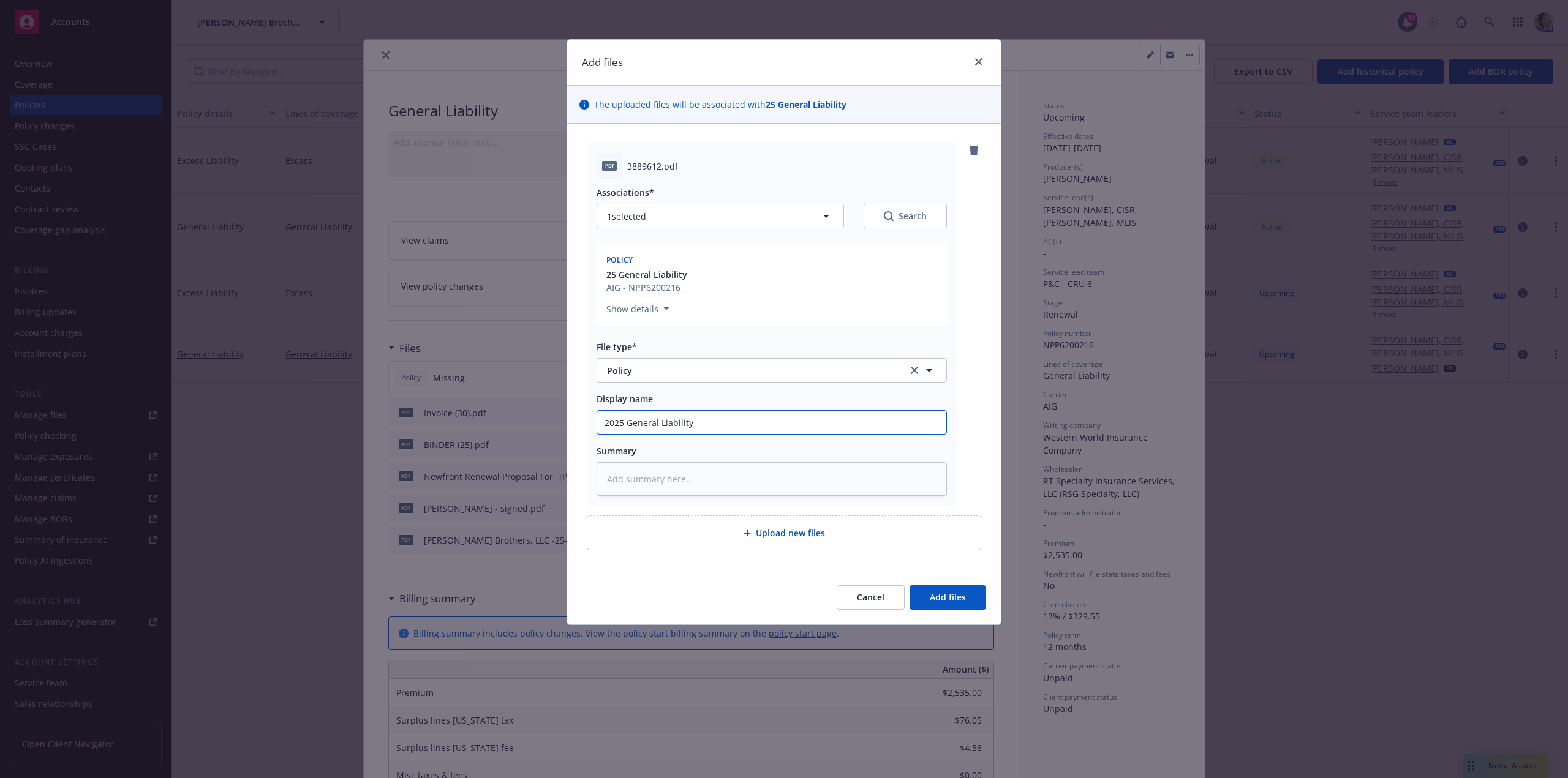
type input "2025 General Liability P"
type textarea "x"
type input "2025 General Liability Po"
type textarea "x"
type input "2025 General Liability Pol"
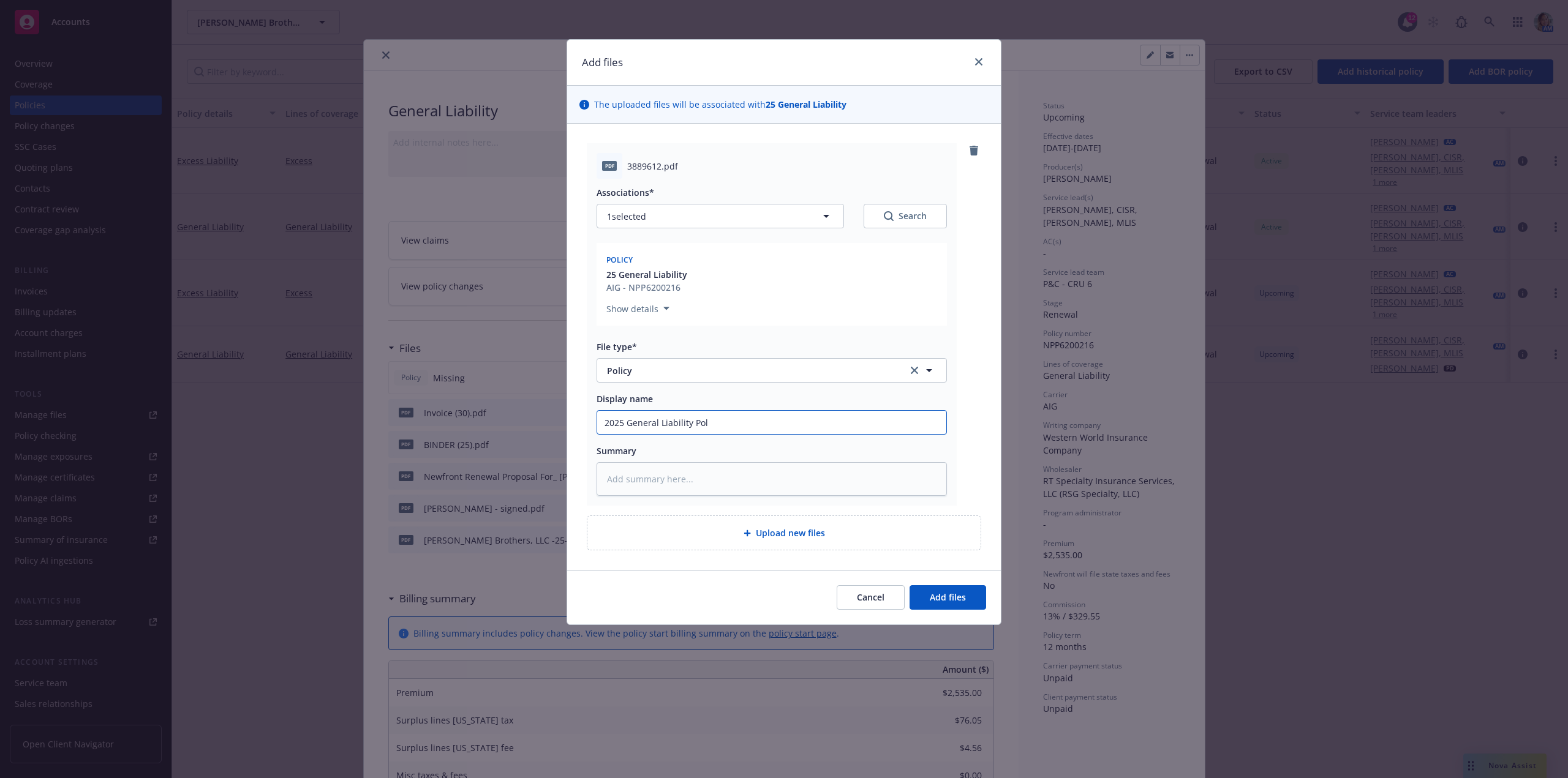
type textarea "x"
type input "2025 General Liability Poli"
type textarea "x"
type input "2025 General Liability Polic"
type textarea "x"
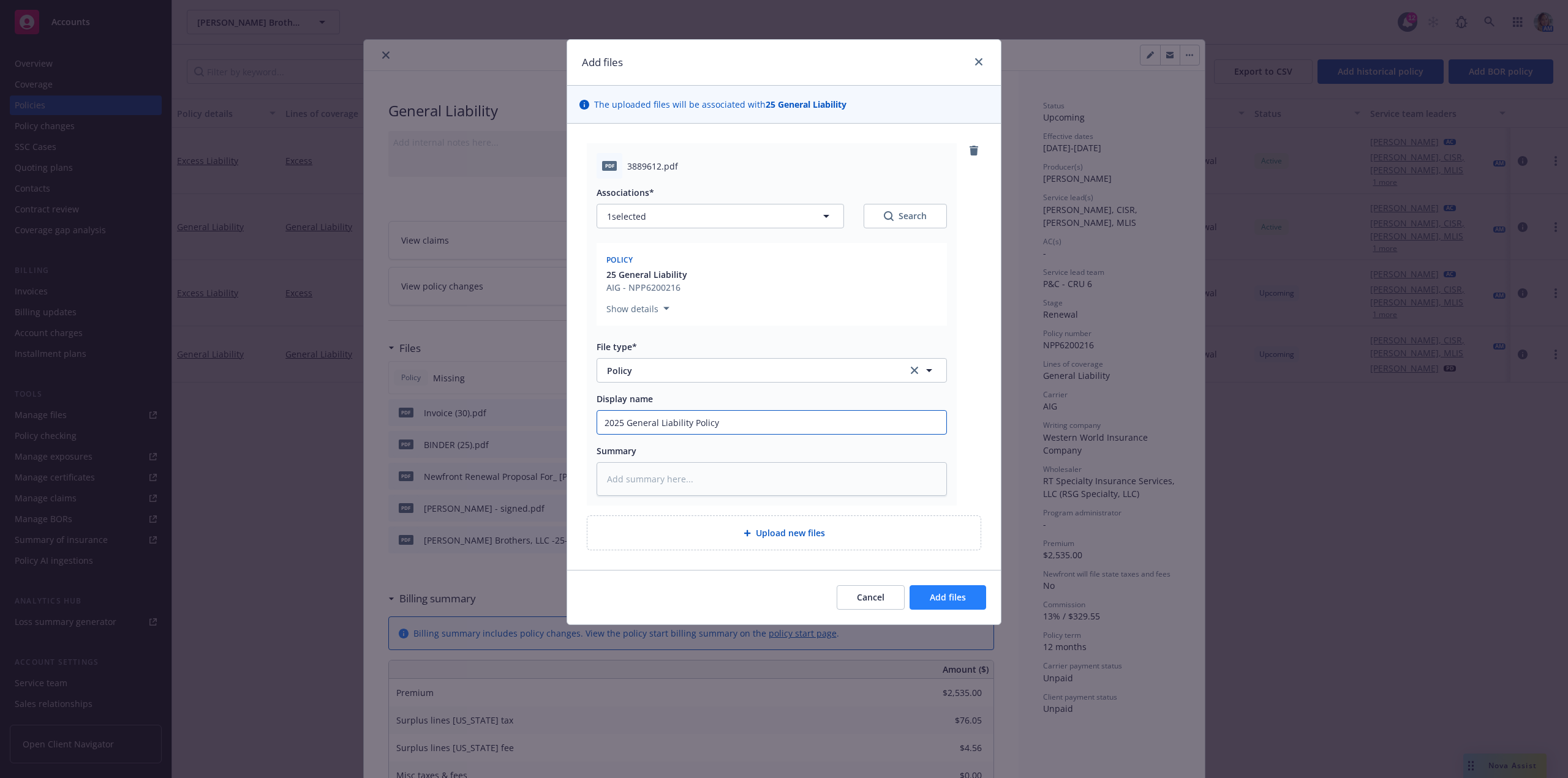
type input "2025 General Liability Policy"
click at [955, 599] on span "Add files" at bounding box center [948, 597] width 36 height 11
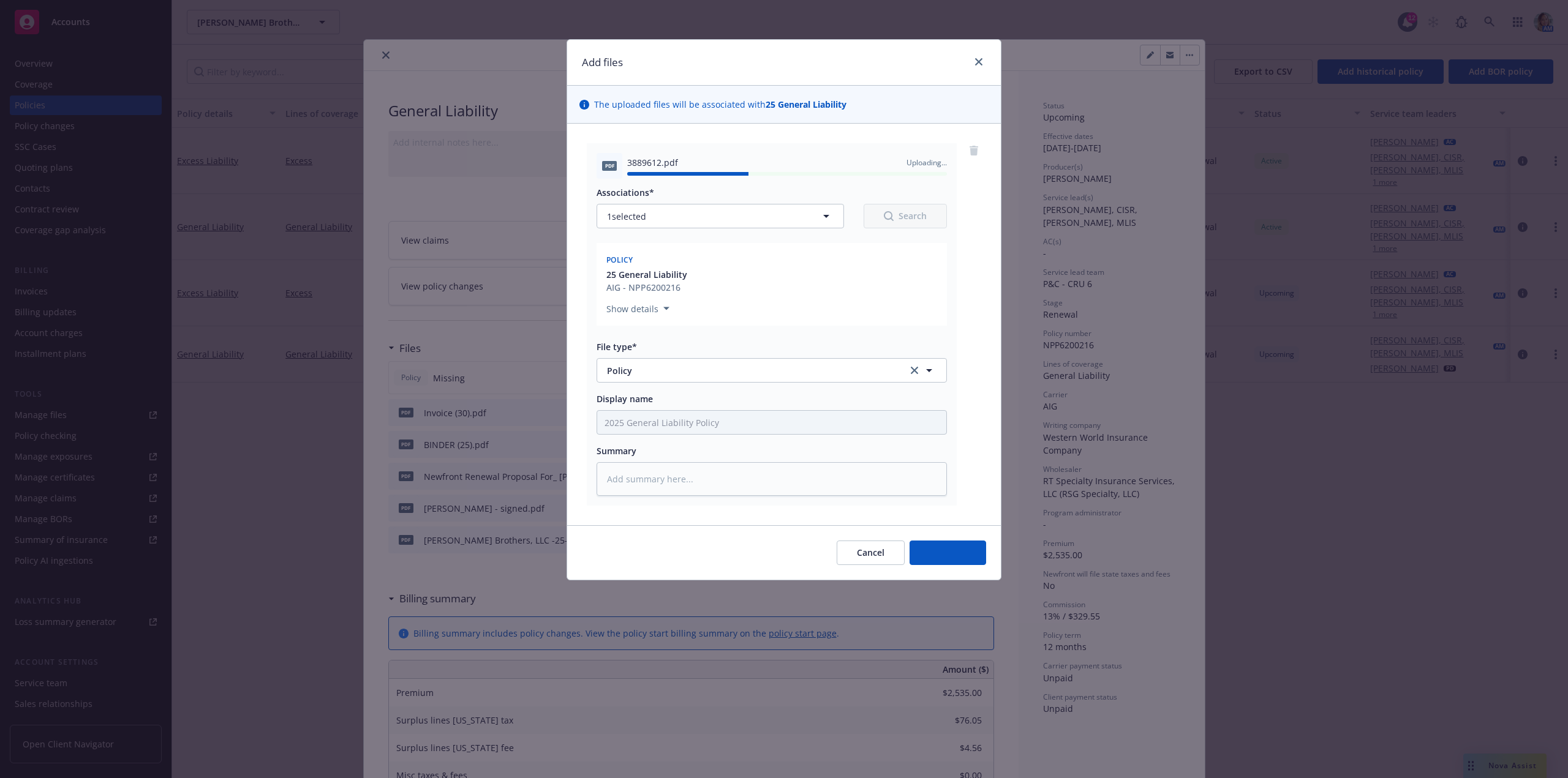
type textarea "x"
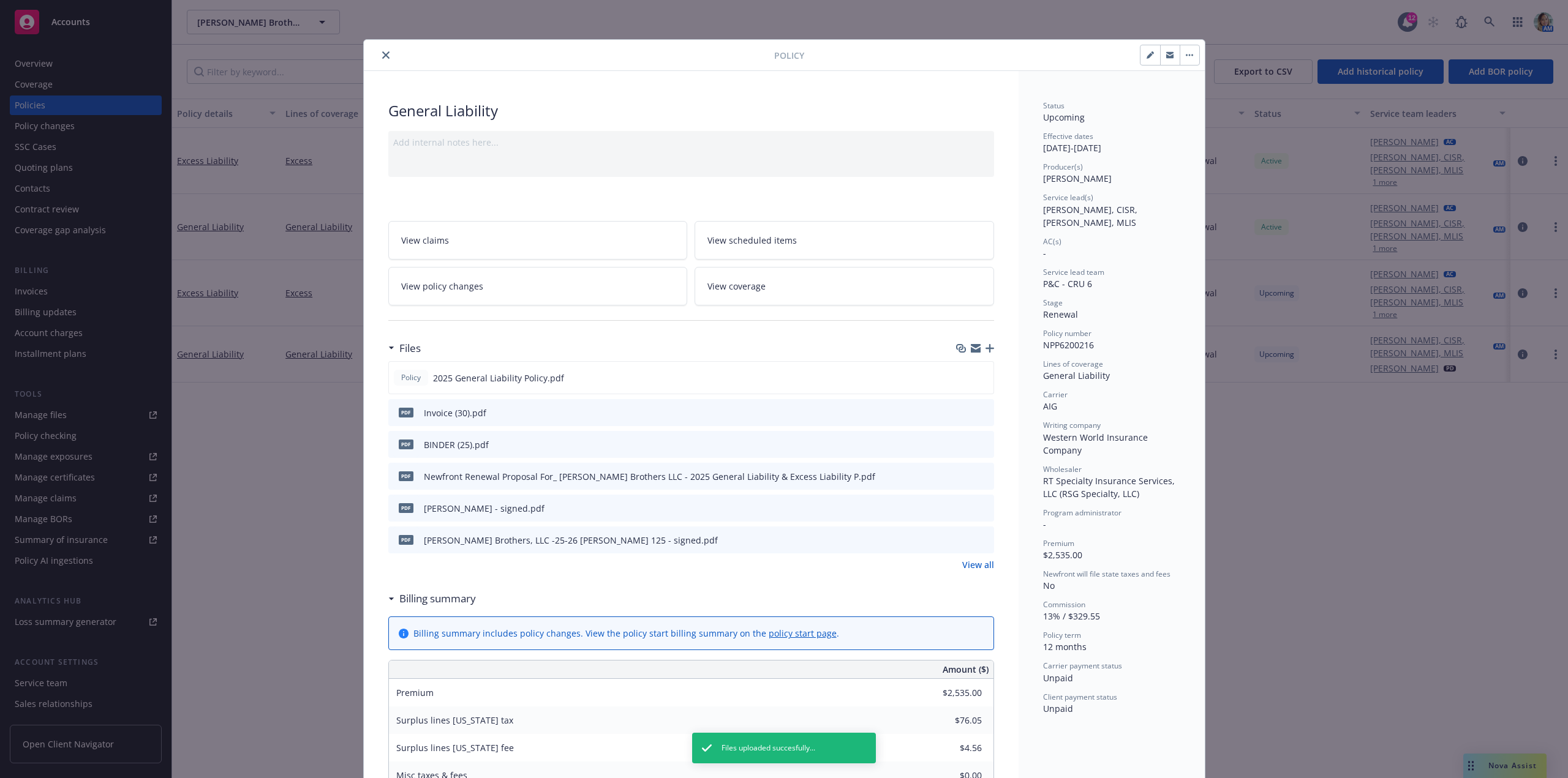
click at [382, 54] on icon "close" at bounding box center [386, 55] width 8 height 8
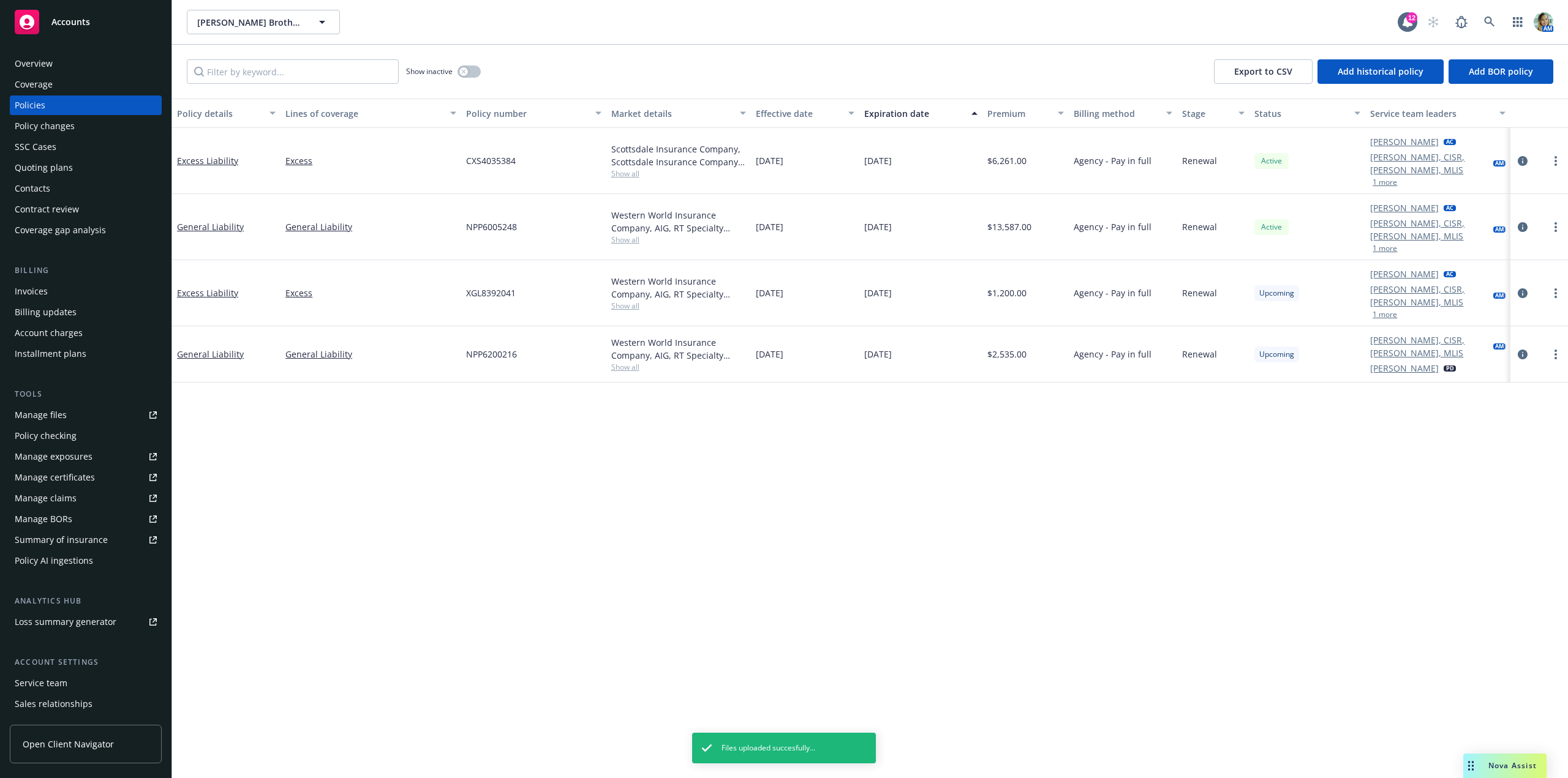
click at [100, 64] on div "Overview" at bounding box center [86, 64] width 142 height 20
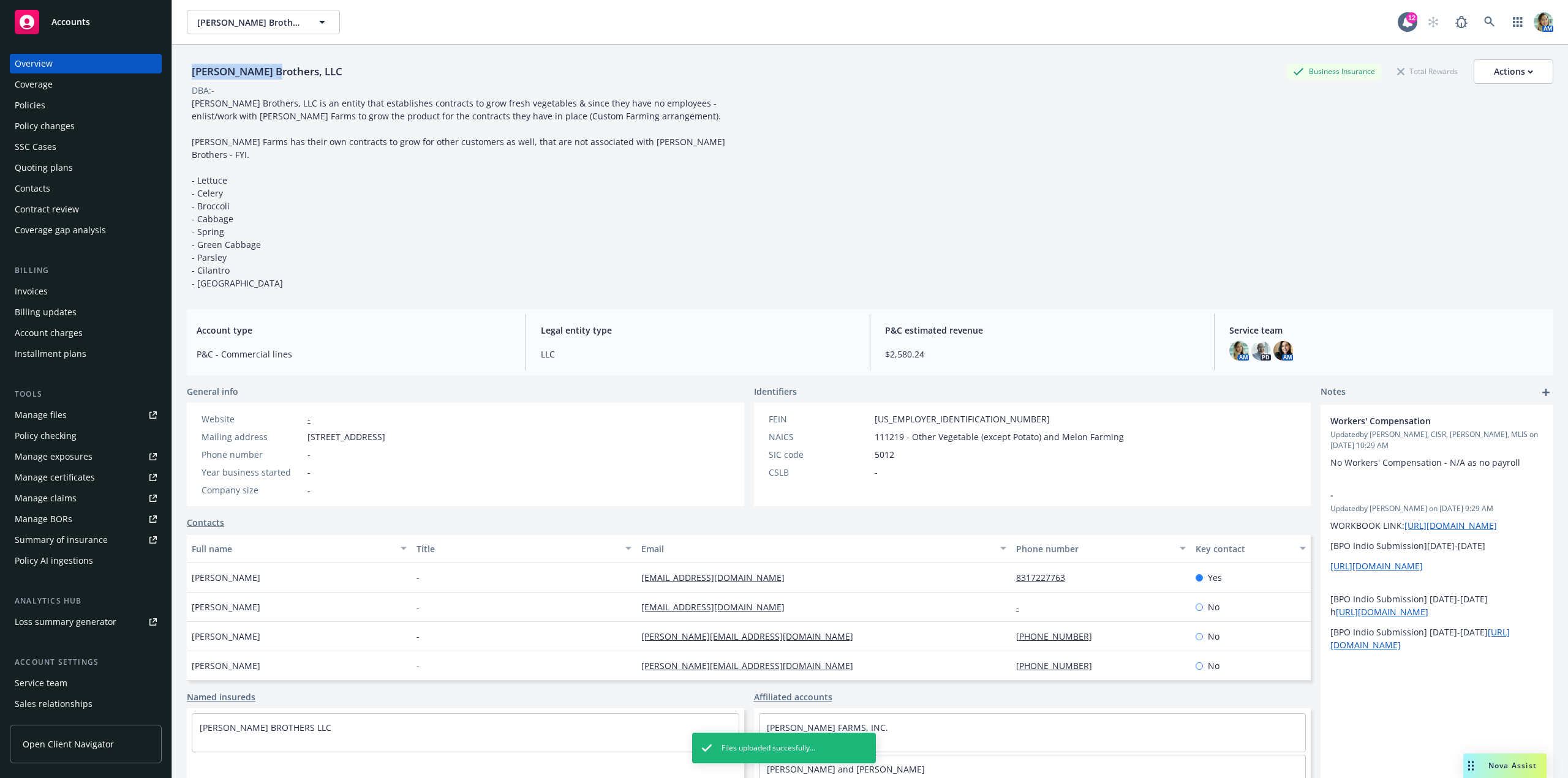
drag, startPoint x: 274, startPoint y: 71, endPoint x: 185, endPoint y: 67, distance: 89.1
click at [185, 67] on div "[PERSON_NAME] Brothers, LLC Business Insurance Total Rewards Actions DBA: - [PE…" at bounding box center [870, 434] width 1396 height 778
copy div "[PERSON_NAME] Brot"
click at [1478, 23] on link at bounding box center [1490, 22] width 24 height 24
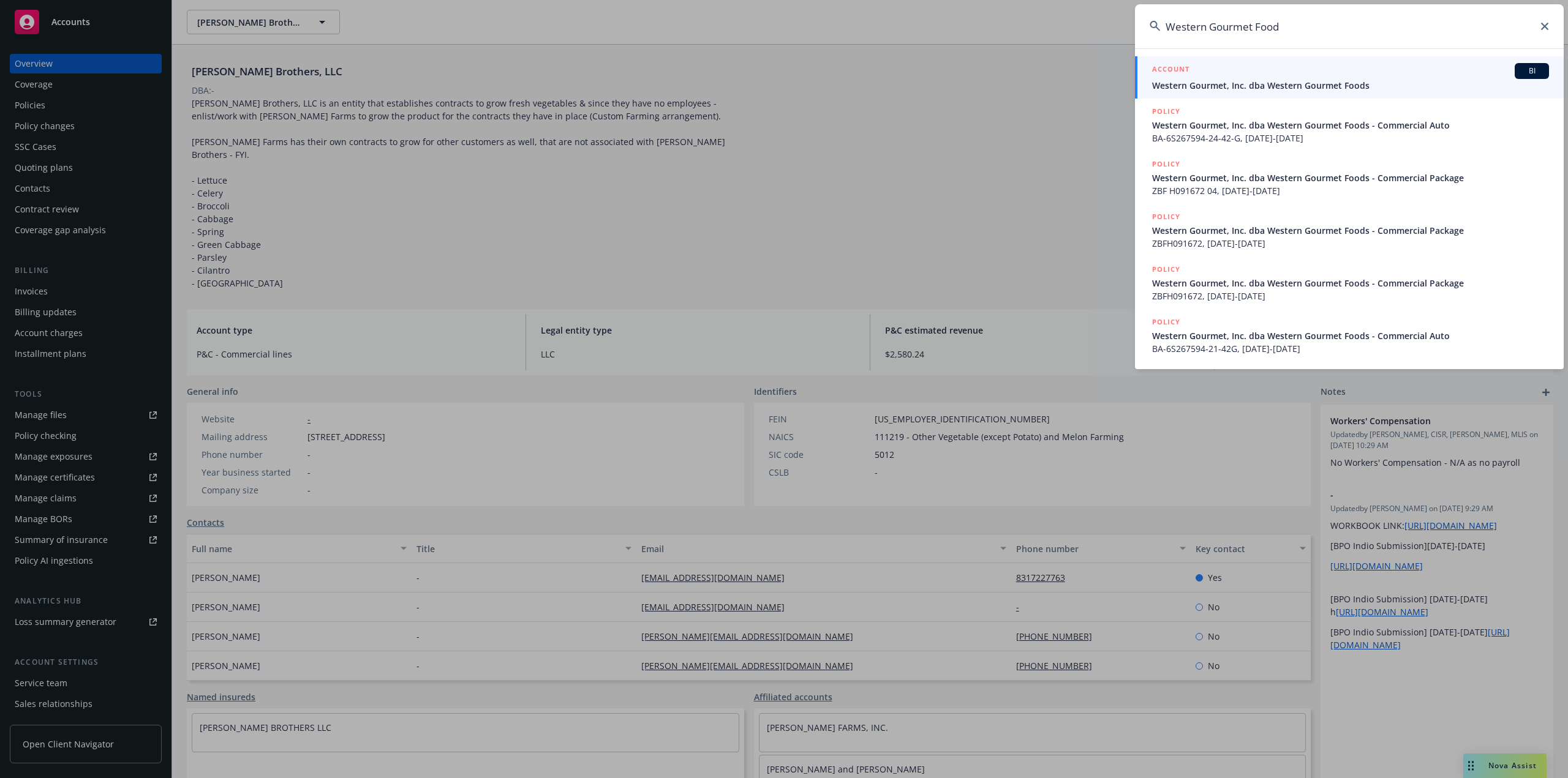
type input "Western Gourmet Food"
click at [1195, 89] on span "Western Gourmet, Inc. dba Western Gourmet Foods" at bounding box center [1351, 85] width 397 height 13
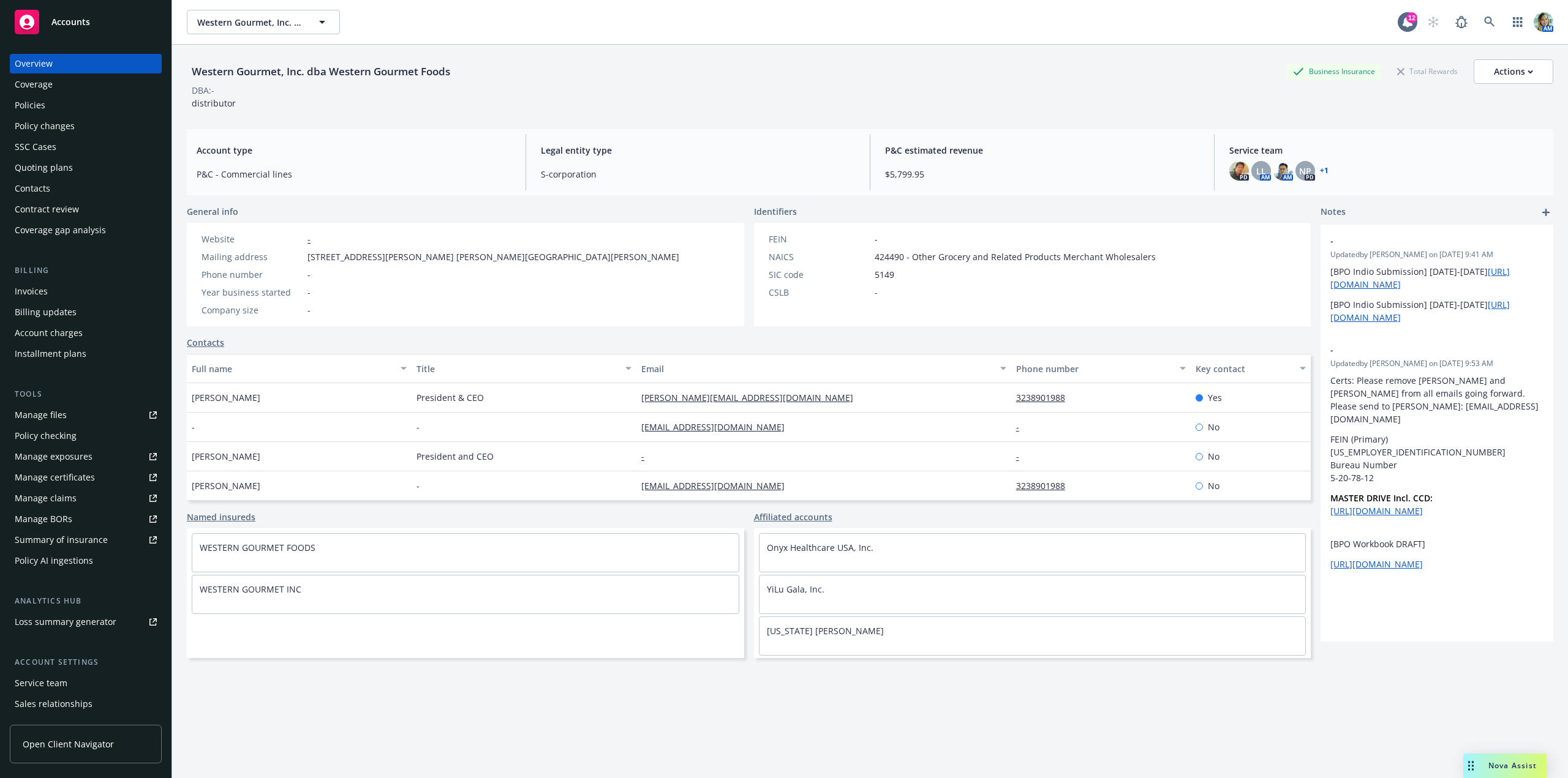
drag, startPoint x: 39, startPoint y: 194, endPoint x: 21, endPoint y: 202, distance: 19.7
click at [39, 193] on div "Contacts" at bounding box center [32, 188] width 36 height 20
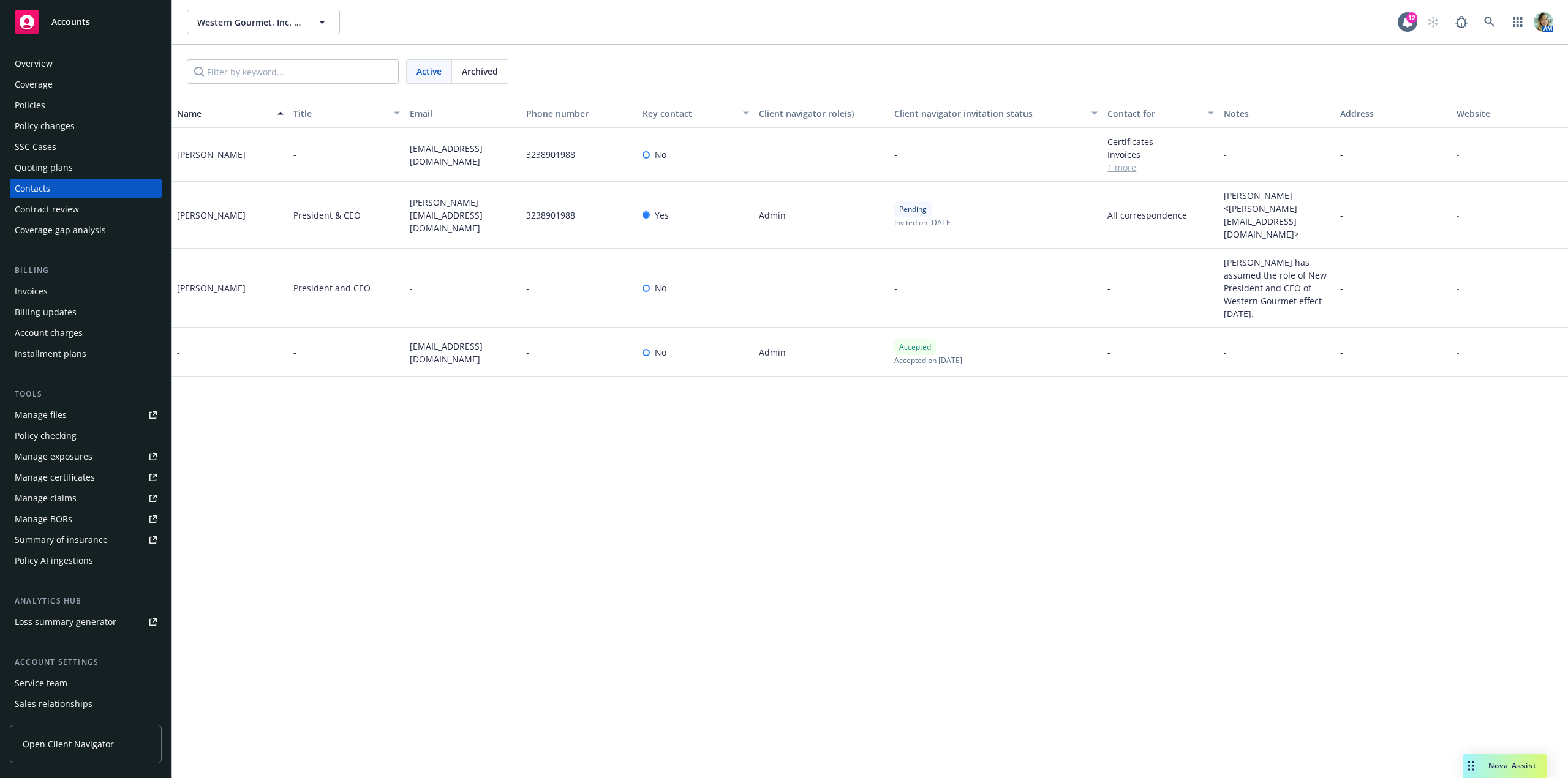
click at [40, 687] on div "Service team" at bounding box center [41, 683] width 53 height 20
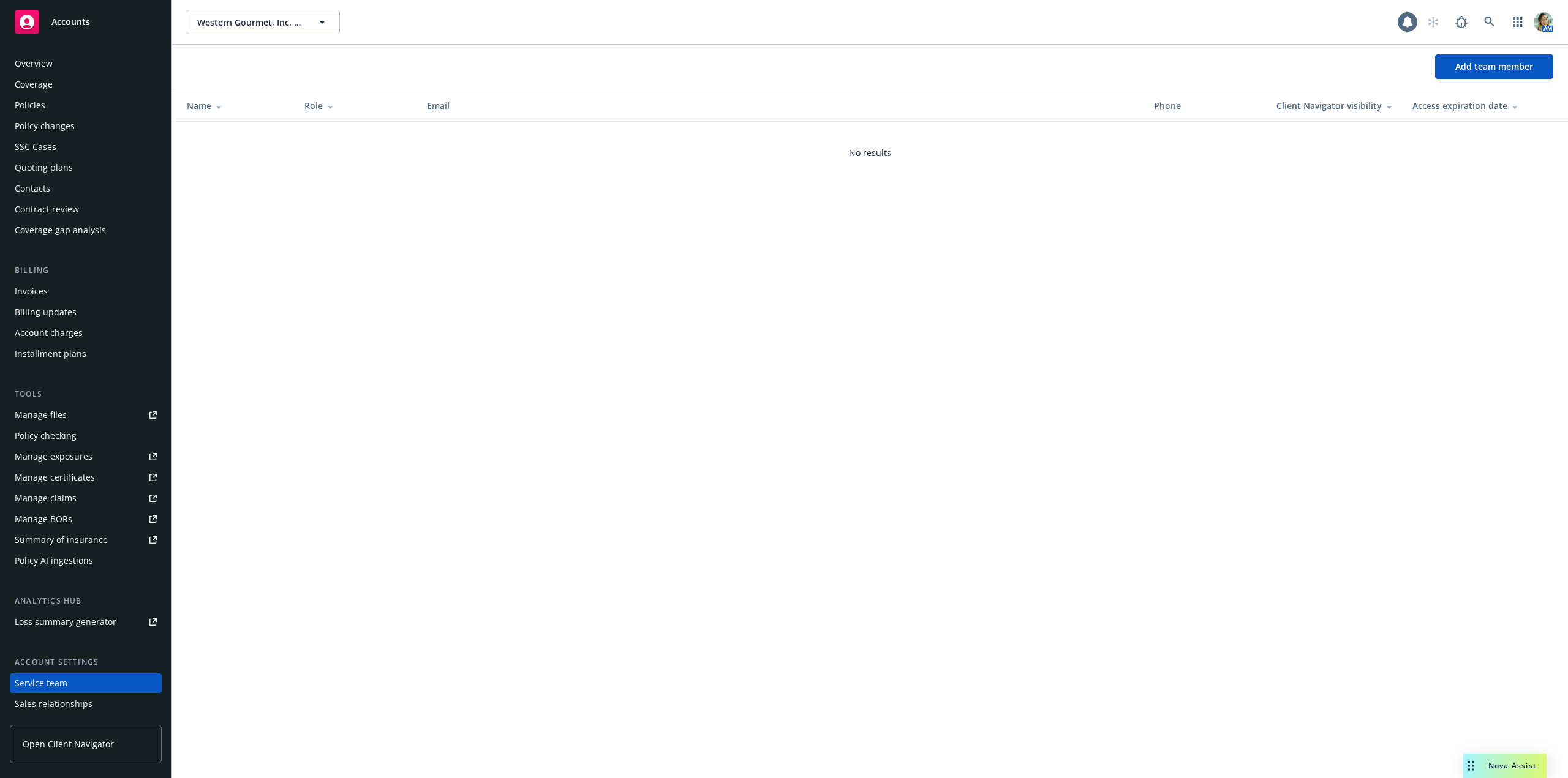
scroll to position [61, 0]
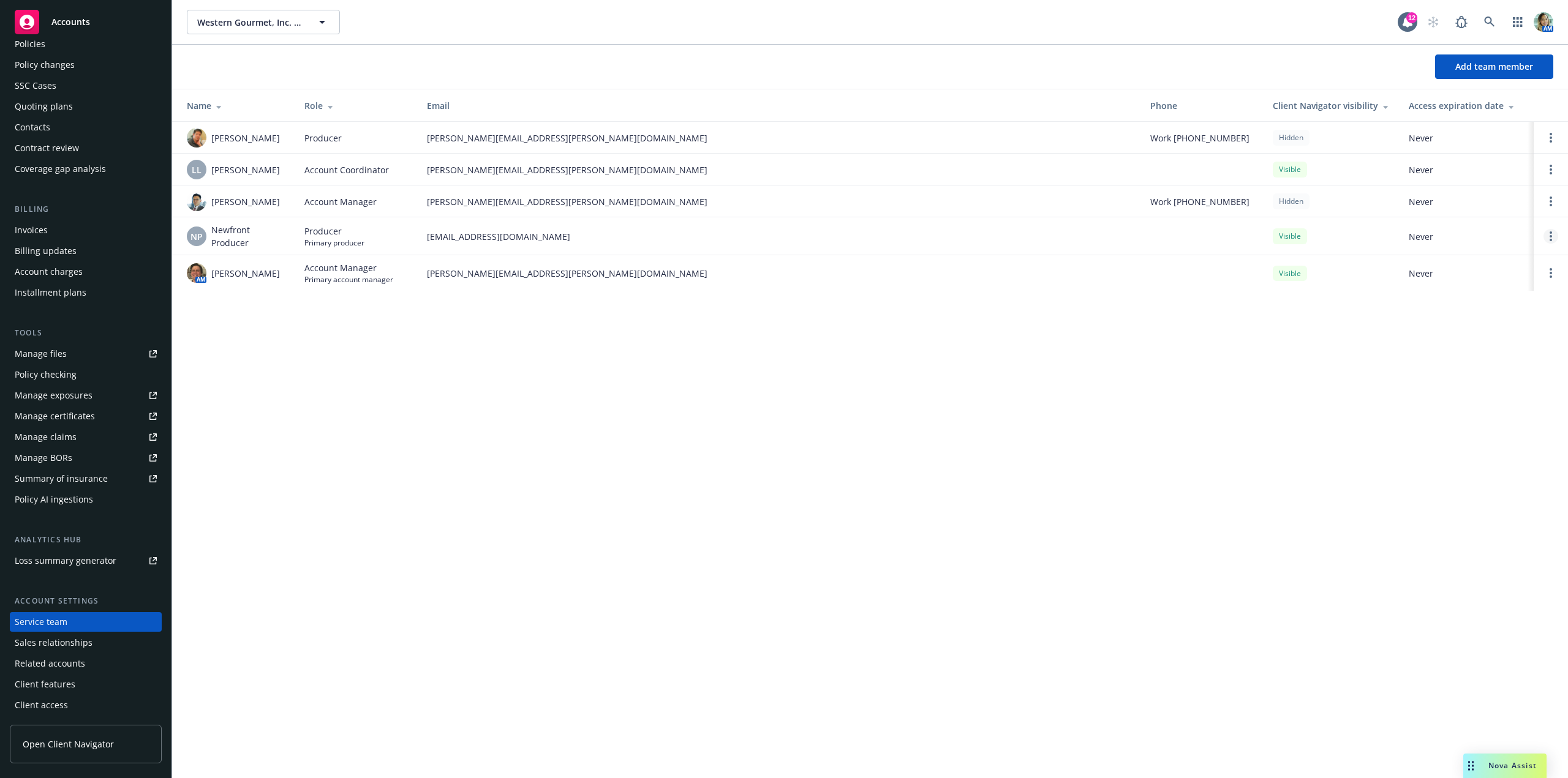
click at [1549, 233] on link "Open options" at bounding box center [1551, 236] width 14 height 14
drag, startPoint x: 1514, startPoint y: 232, endPoint x: 1504, endPoint y: 232, distance: 10.0
click at [1513, 232] on link "Hide from Client Navigator" at bounding box center [1473, 227] width 139 height 24
click at [1551, 203] on circle "Open options" at bounding box center [1551, 201] width 2 height 2
click at [1453, 170] on span "Remove account manager" at bounding box center [1433, 166] width 136 height 11
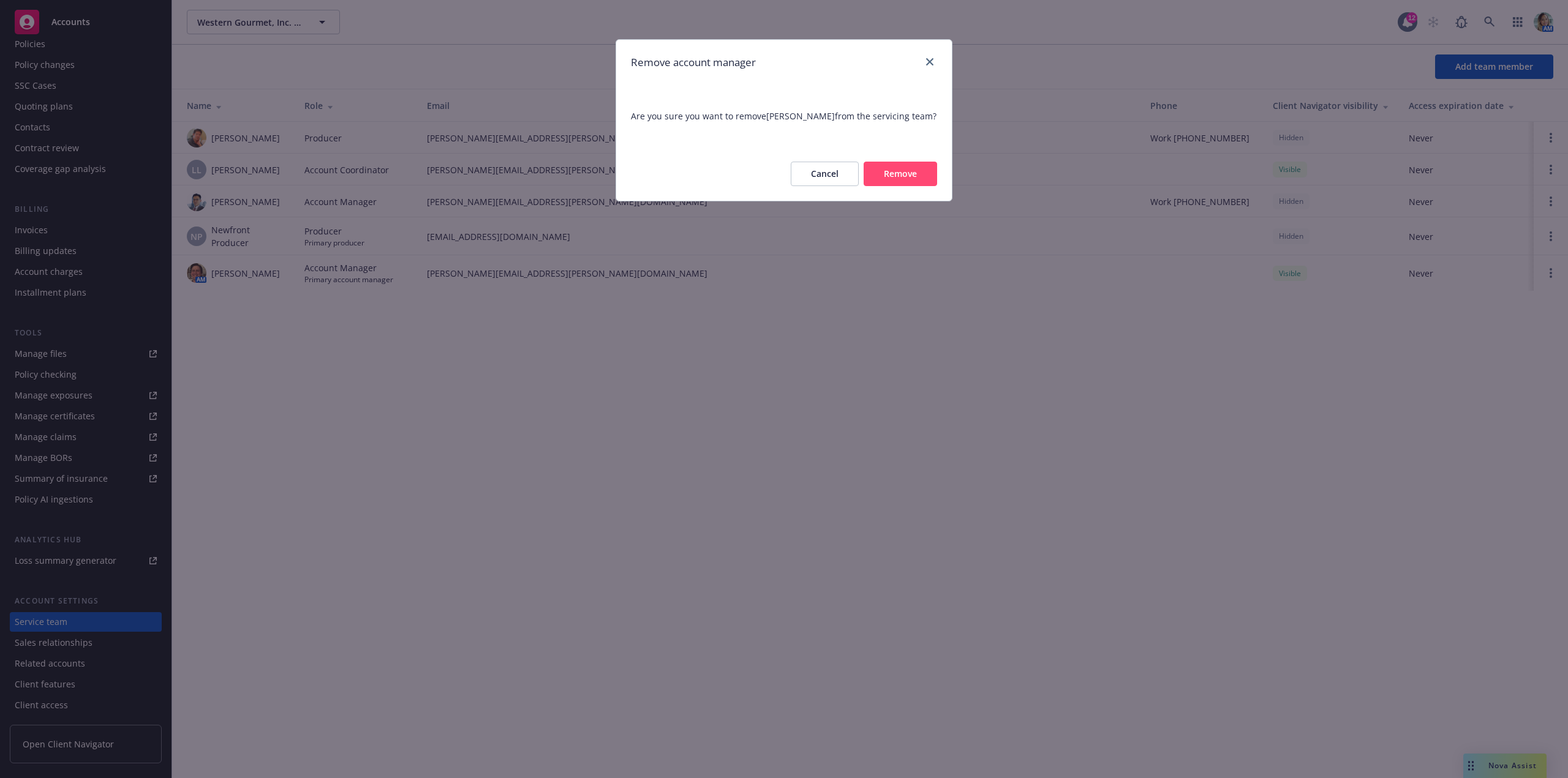
click at [912, 166] on button "Remove" at bounding box center [900, 174] width 73 height 24
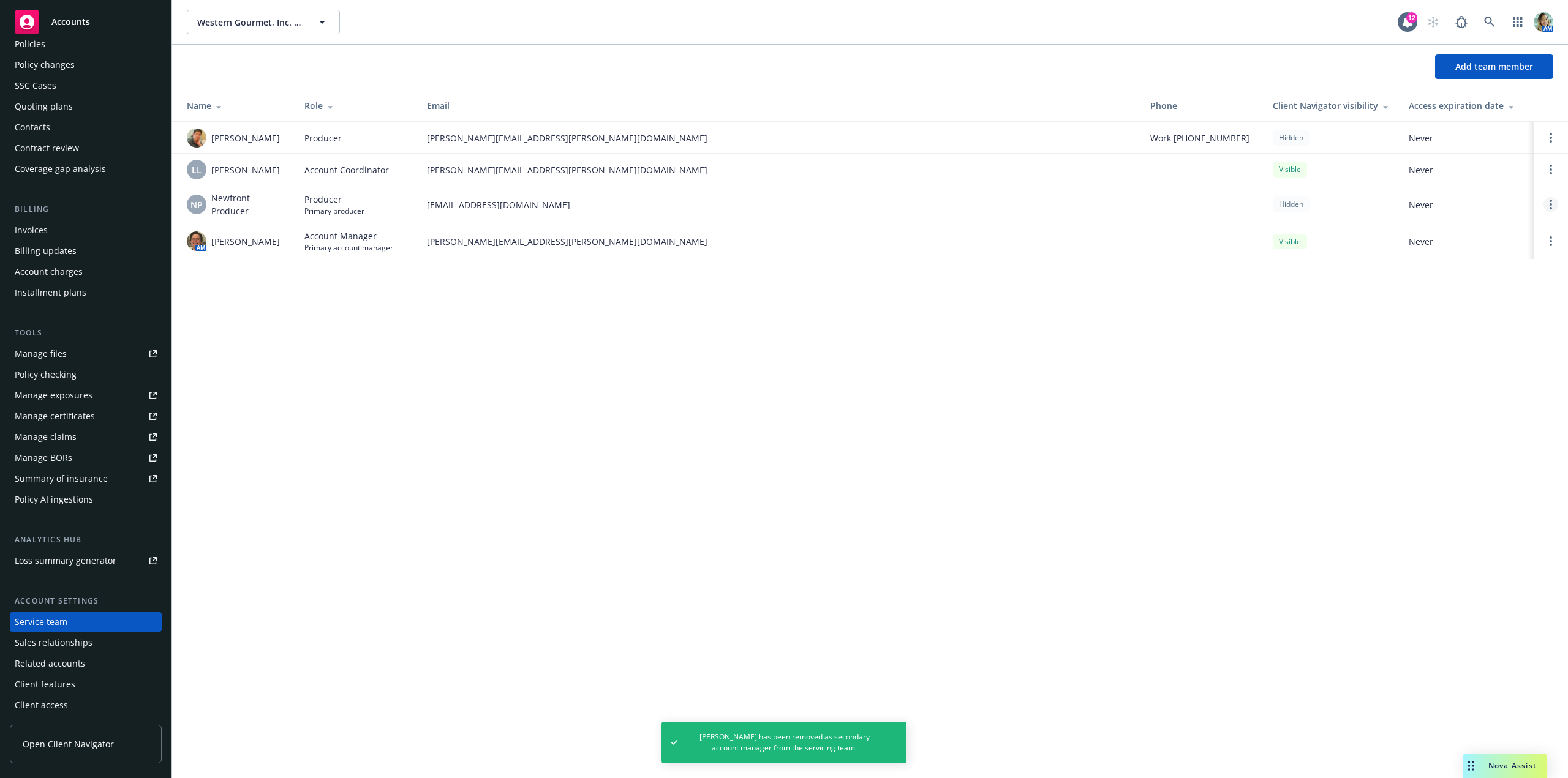
click at [1548, 204] on link "Open options" at bounding box center [1551, 204] width 14 height 14
drag, startPoint x: 1432, startPoint y: 310, endPoint x: 762, endPoint y: 338, distance: 670.6
click at [1411, 316] on div "Western Gourmet, Inc. dba Western Gourmet Foods Western Gourmet, Inc. dba Weste…" at bounding box center [870, 389] width 1396 height 778
drag, startPoint x: 972, startPoint y: 353, endPoint x: 772, endPoint y: 350, distance: 200.0
click at [971, 354] on div "Western Gourmet, Inc. dba Western Gourmet Foods Western Gourmet, Inc. dba Weste…" at bounding box center [870, 389] width 1396 height 778
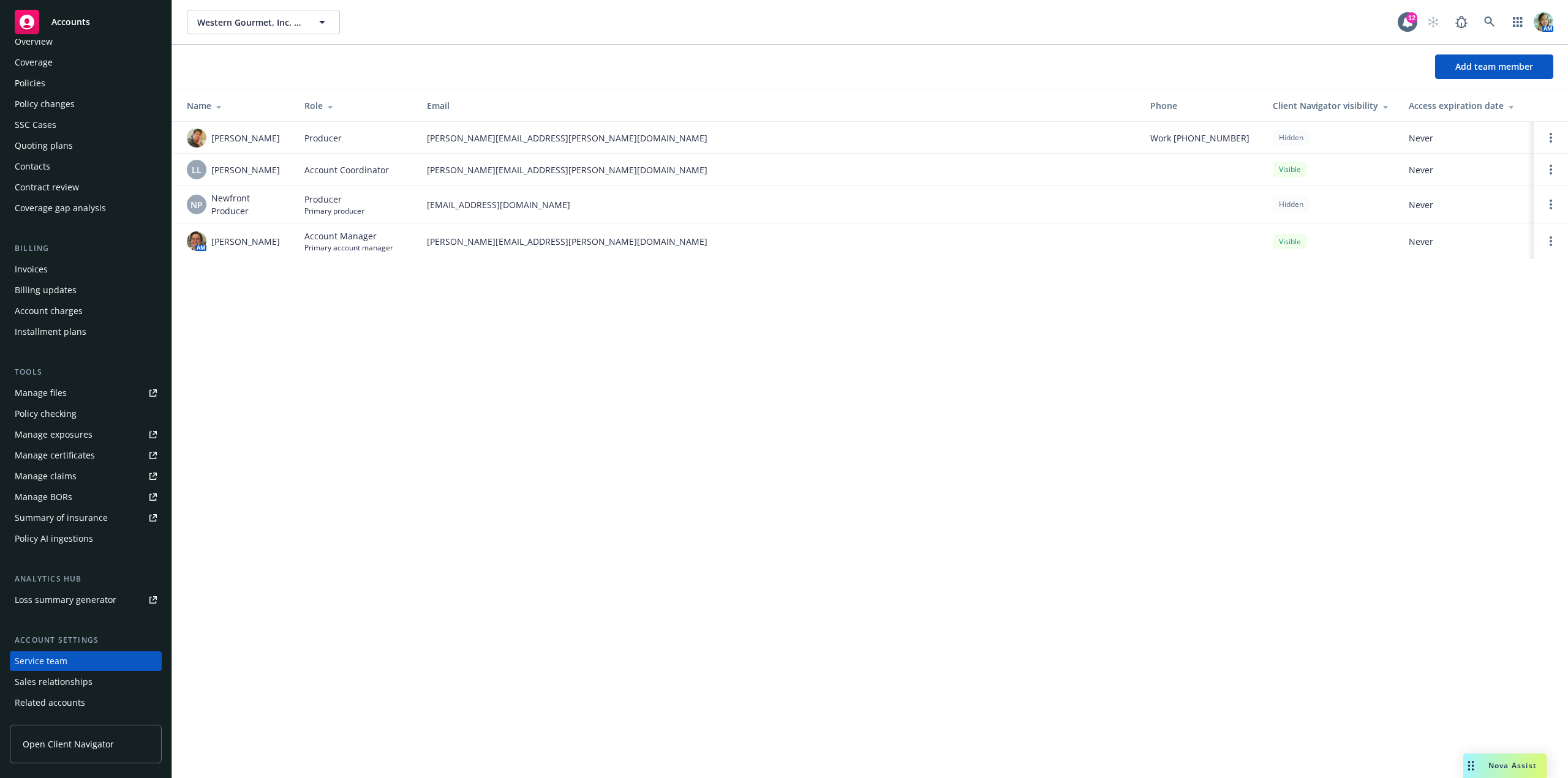
scroll to position [0, 0]
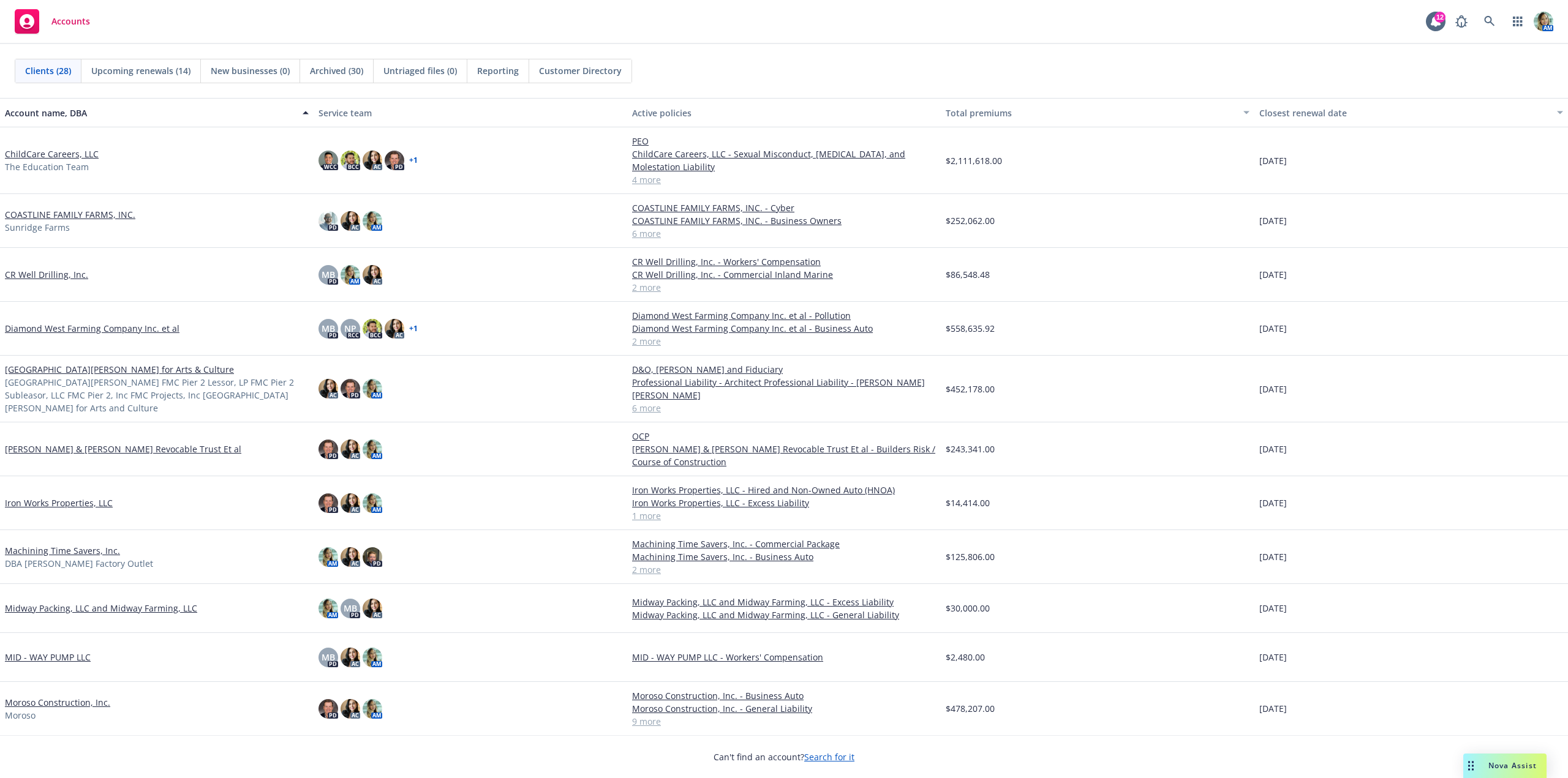
click at [486, 73] on span "Reporting" at bounding box center [497, 70] width 42 height 13
